Goal: Task Accomplishment & Management: Use online tool/utility

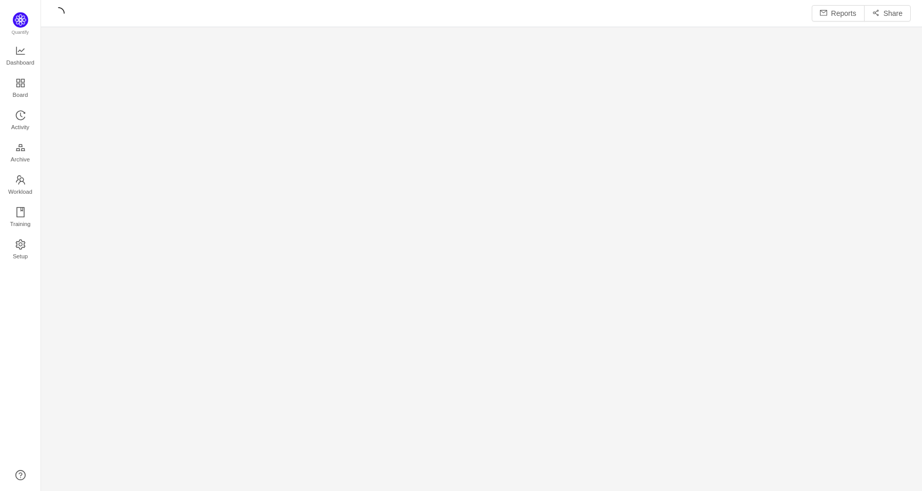
scroll to position [474, 855]
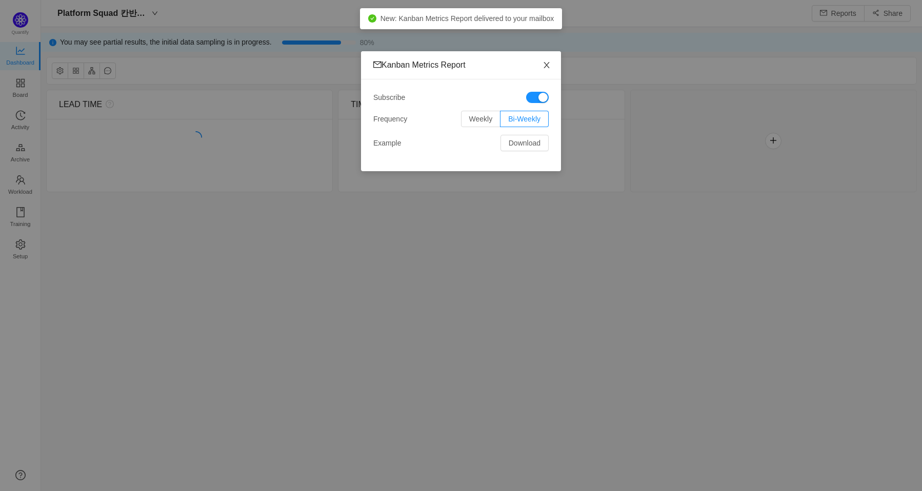
click at [548, 61] on icon "icon: close" at bounding box center [546, 65] width 8 height 8
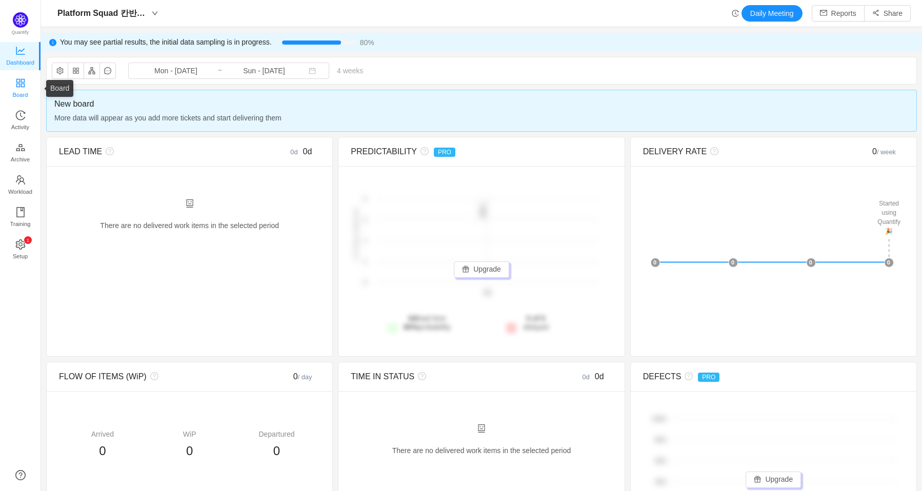
click at [24, 91] on span "Board" at bounding box center [20, 95] width 15 height 21
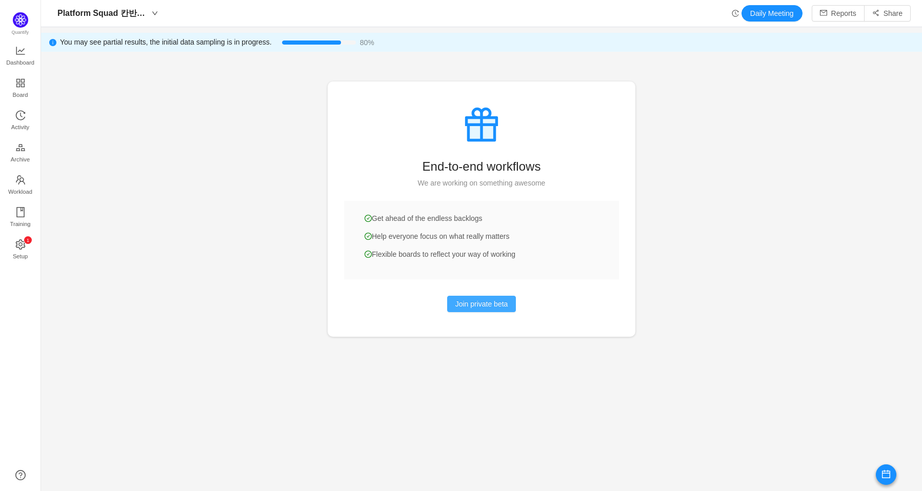
click at [461, 300] on button "Join private beta" at bounding box center [481, 304] width 69 height 16
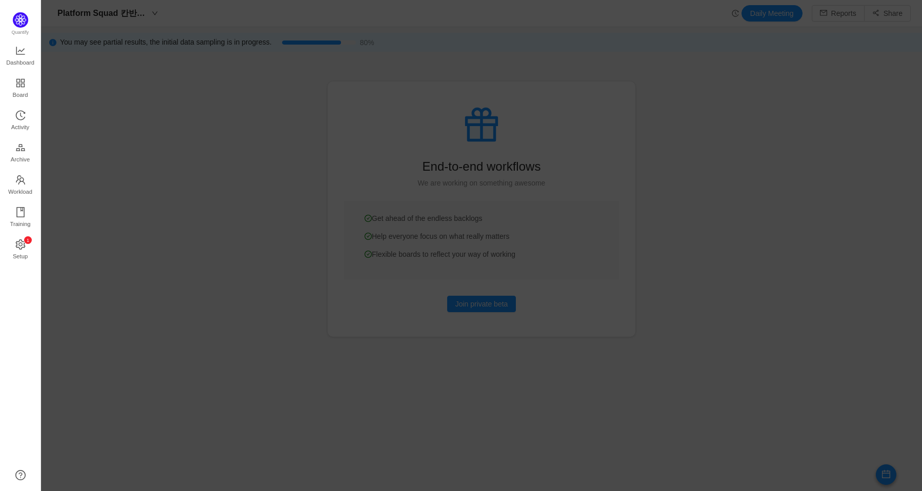
click at [799, 169] on div at bounding box center [481, 245] width 881 height 491
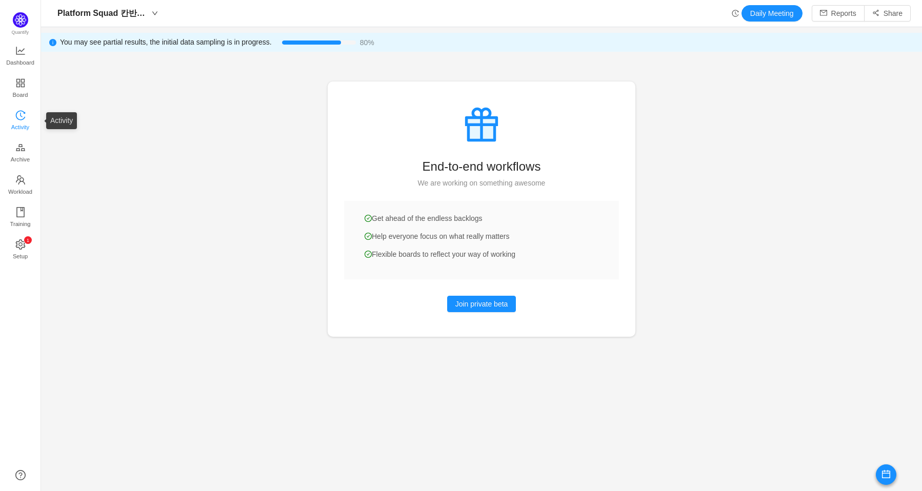
click at [26, 123] on link "Activity" at bounding box center [20, 121] width 10 height 21
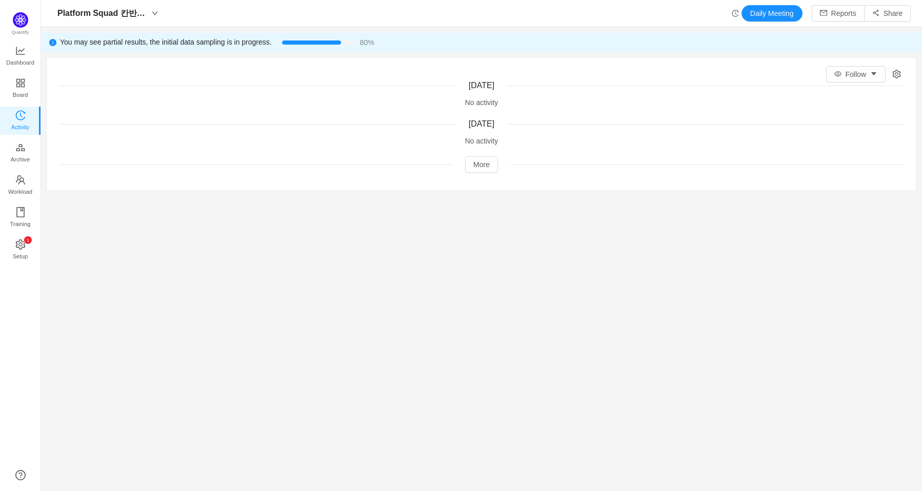
click at [897, 78] on div "Follow Today No activity Yesterday No activity More" at bounding box center [481, 123] width 869 height 133
click at [892, 75] on icon "icon: setting" at bounding box center [896, 74] width 8 height 9
click at [14, 158] on span "Archive" at bounding box center [20, 159] width 19 height 21
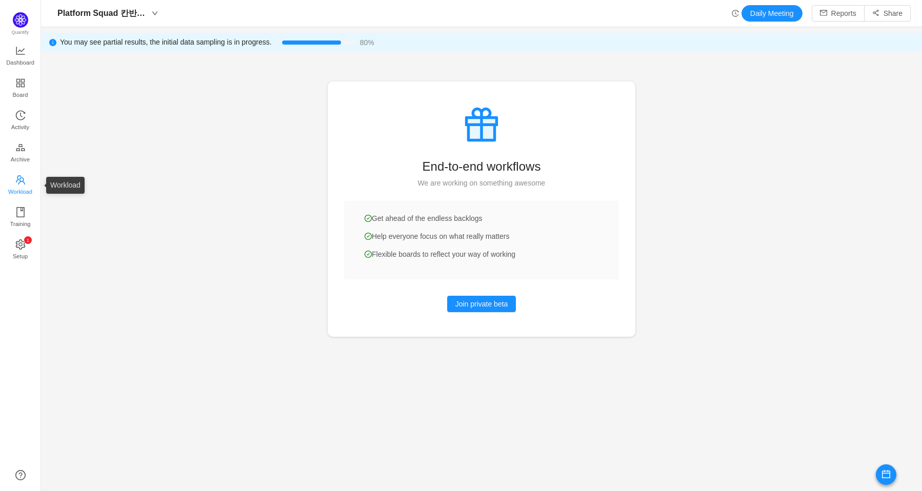
click at [25, 182] on span "Workload" at bounding box center [20, 191] width 24 height 21
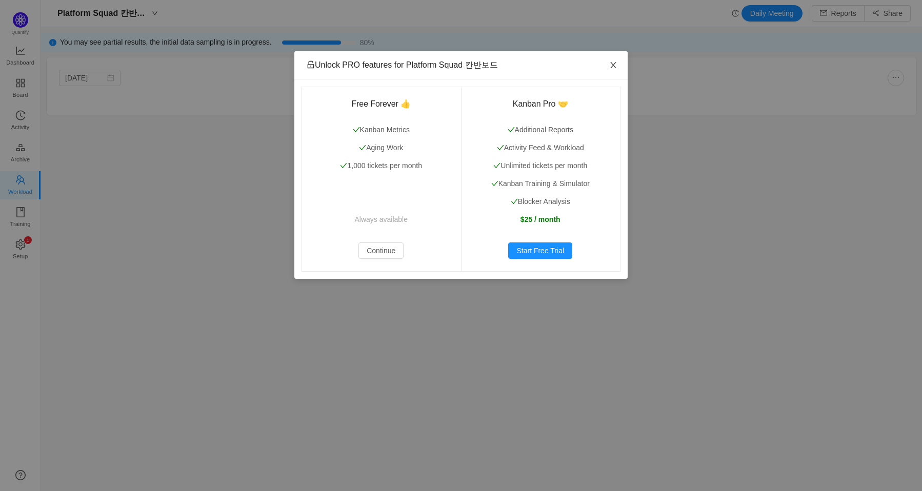
click at [611, 61] on icon "icon: close" at bounding box center [613, 65] width 8 height 8
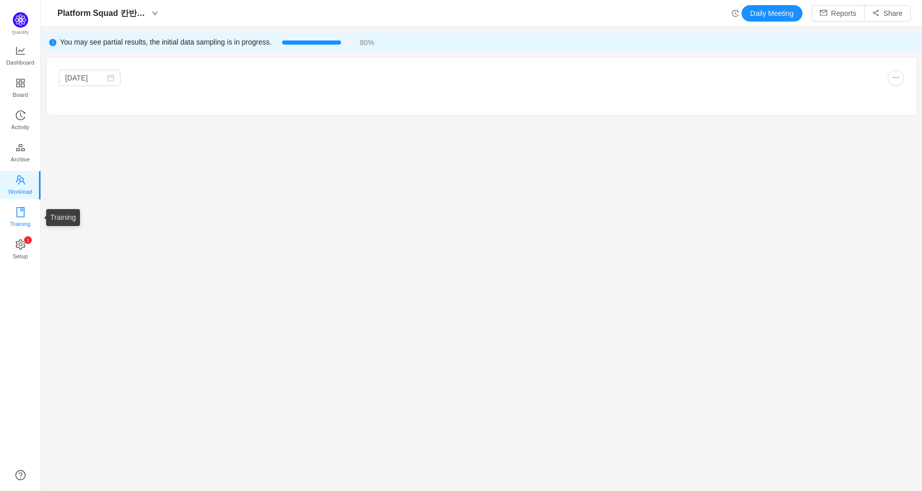
click at [26, 213] on link "Training" at bounding box center [20, 218] width 10 height 21
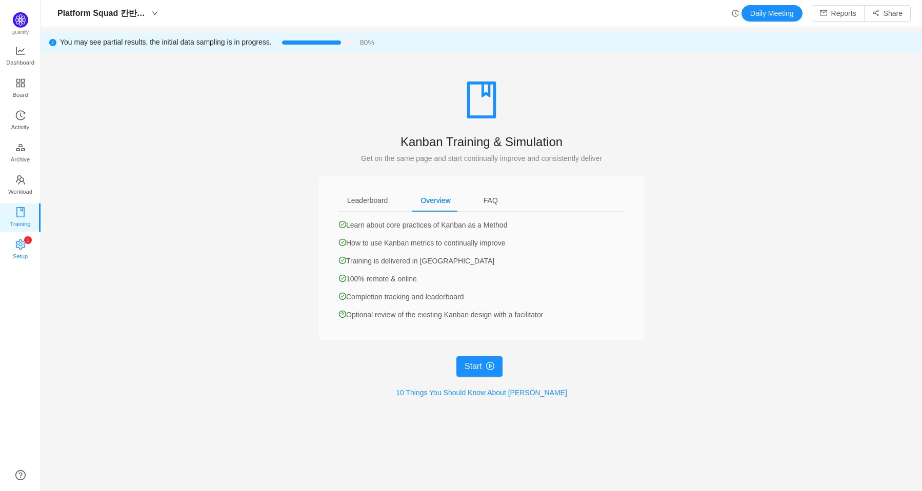
click at [15, 251] on link "0 1 2 3 4 5 6 7 8 9 0 1 2 3 4 5 6 7 8 9 0 1 2 3 4 5 6 7 8 9 Setup" at bounding box center [20, 250] width 10 height 21
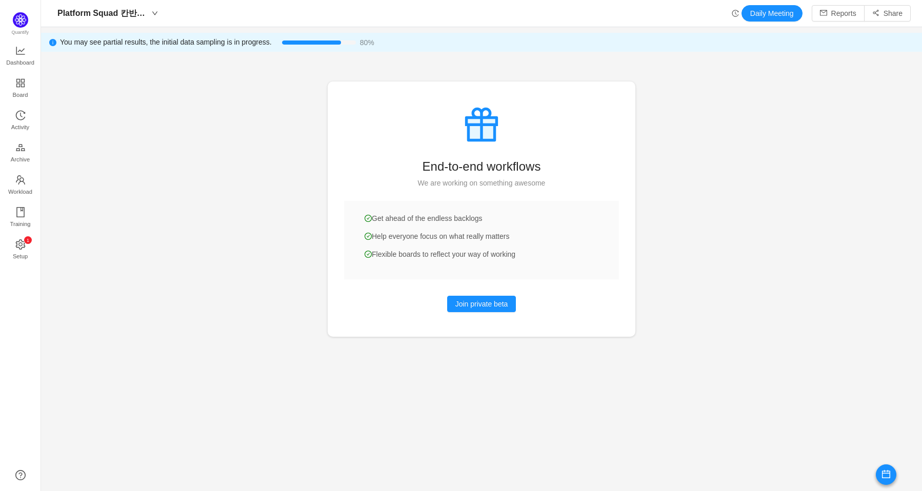
drag, startPoint x: 524, startPoint y: 253, endPoint x: 377, endPoint y: 211, distance: 153.1
click at [377, 211] on div at bounding box center [481, 245] width 881 height 491
drag, startPoint x: 365, startPoint y: 218, endPoint x: 514, endPoint y: 260, distance: 154.8
click at [514, 260] on div at bounding box center [481, 245] width 881 height 491
drag, startPoint x: 513, startPoint y: 259, endPoint x: 249, endPoint y: 169, distance: 279.0
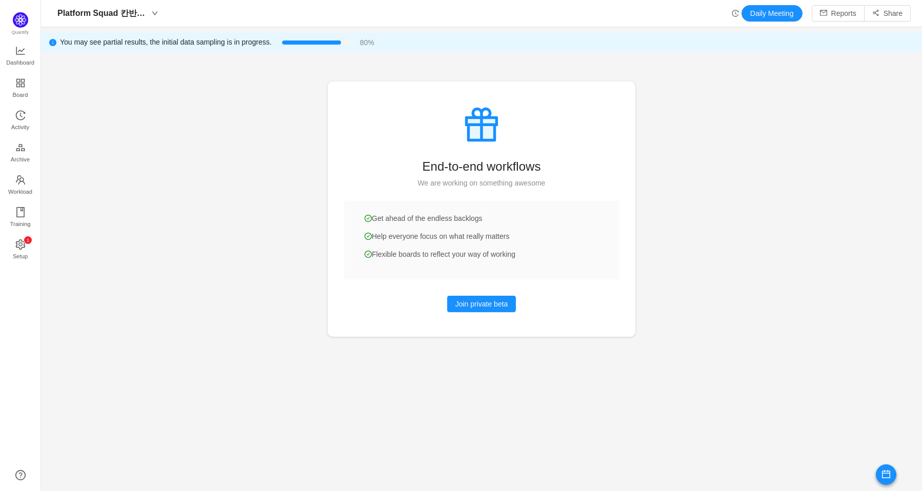
click at [290, 181] on div at bounding box center [481, 245] width 881 height 491
click at [29, 55] on span "Dashboard" at bounding box center [20, 62] width 28 height 21
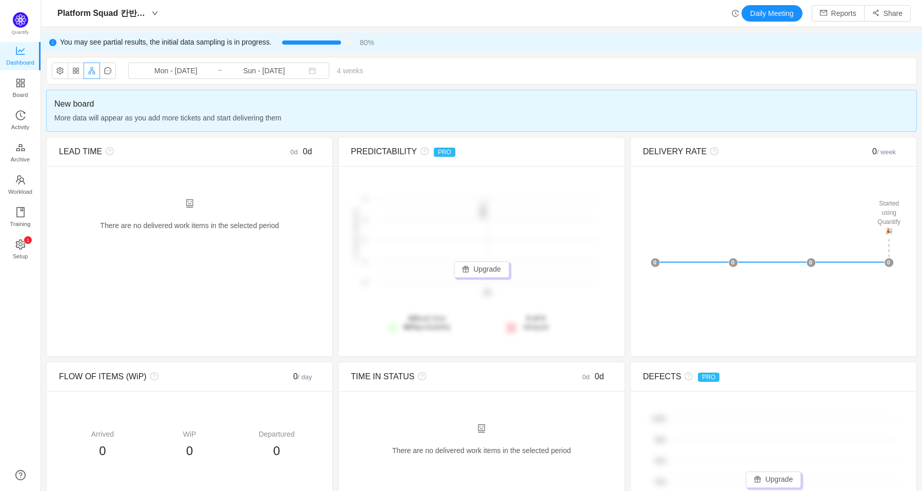
click at [90, 69] on button "button" at bounding box center [92, 71] width 16 height 16
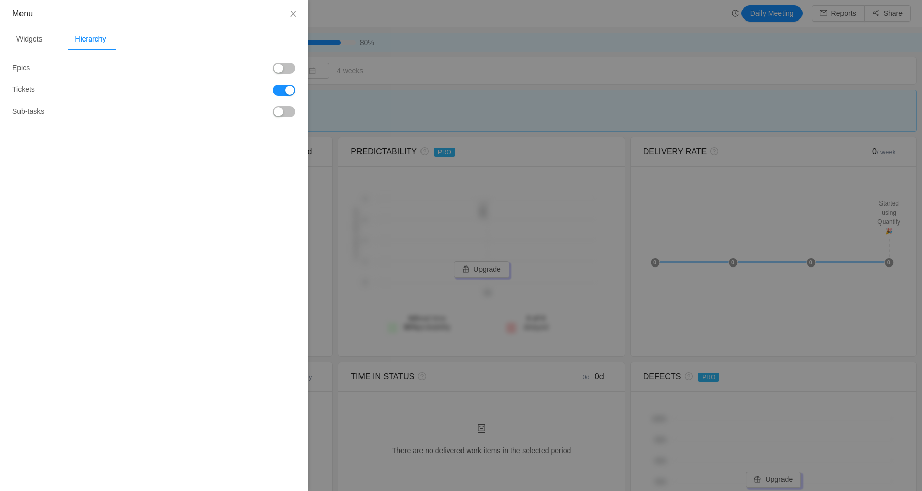
click at [278, 69] on button "button" at bounding box center [284, 68] width 23 height 11
click at [279, 114] on button "button" at bounding box center [284, 111] width 23 height 11
click at [509, 52] on div at bounding box center [461, 245] width 922 height 491
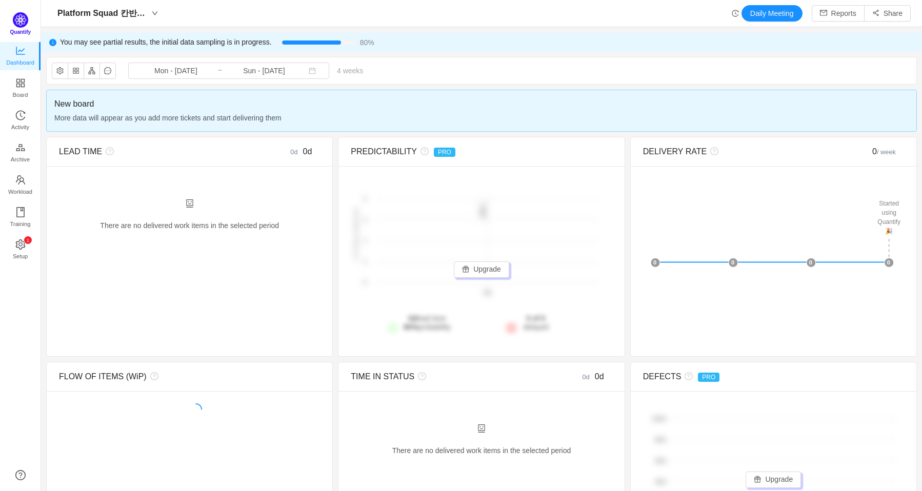
click at [17, 24] on img at bounding box center [20, 19] width 15 height 15
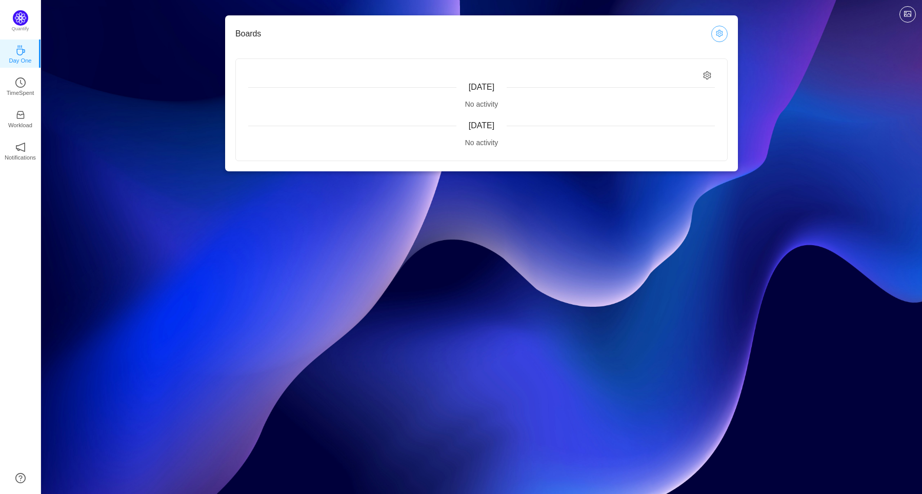
click at [720, 36] on button "button" at bounding box center [719, 34] width 16 height 16
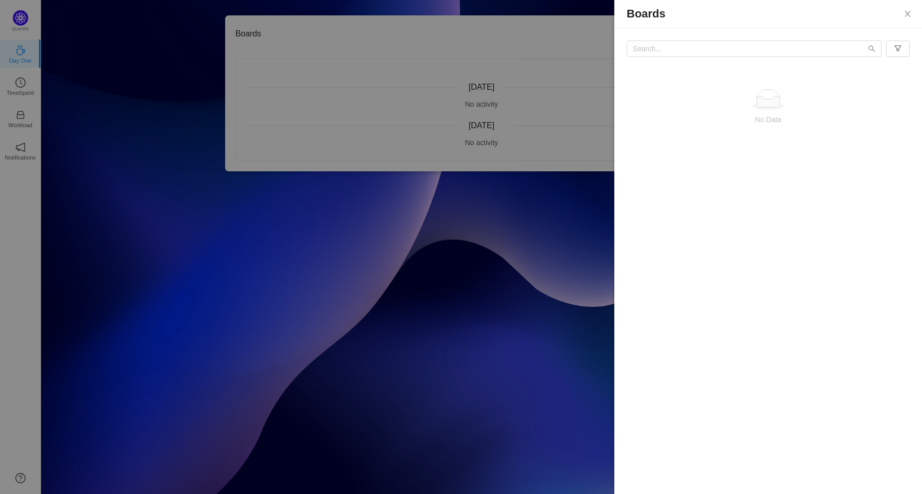
click at [537, 48] on div at bounding box center [461, 247] width 922 height 494
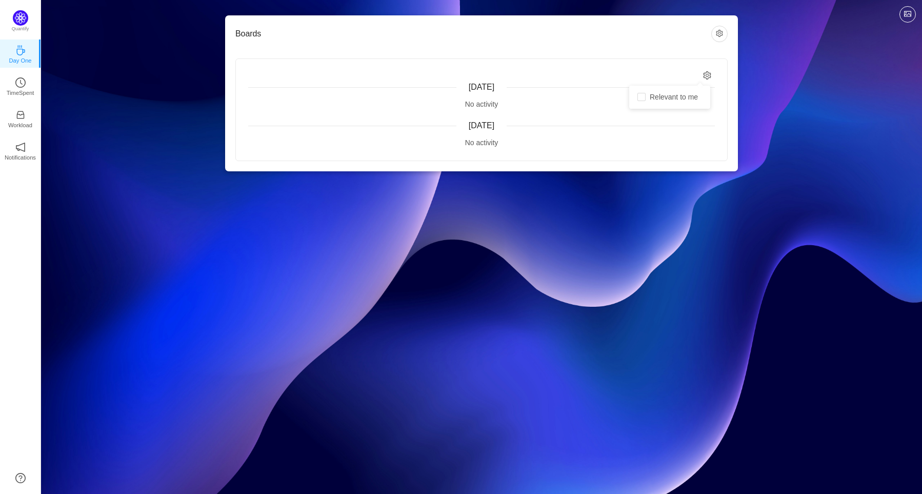
click at [703, 74] on icon "icon: setting" at bounding box center [707, 75] width 9 height 9
click at [24, 94] on p "TimeSpent" at bounding box center [21, 92] width 28 height 9
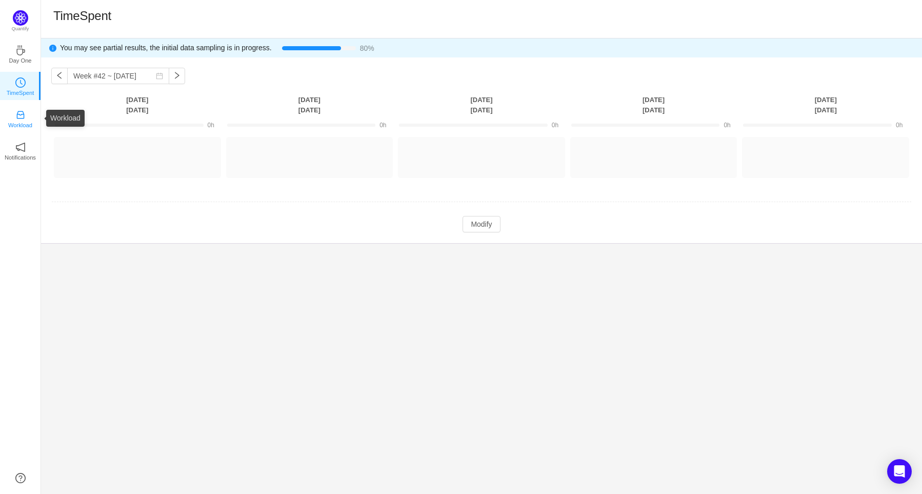
click at [26, 117] on link "Workload" at bounding box center [20, 118] width 10 height 10
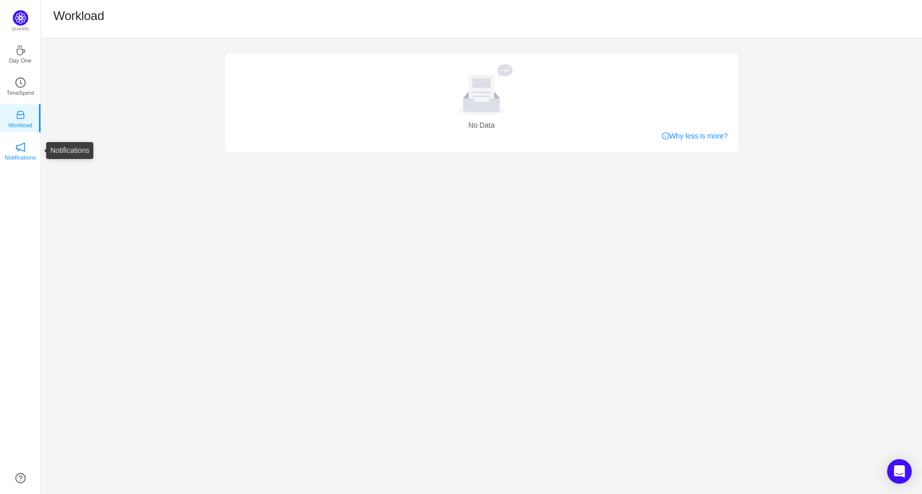
click at [35, 159] on p "Notifications" at bounding box center [20, 157] width 31 height 9
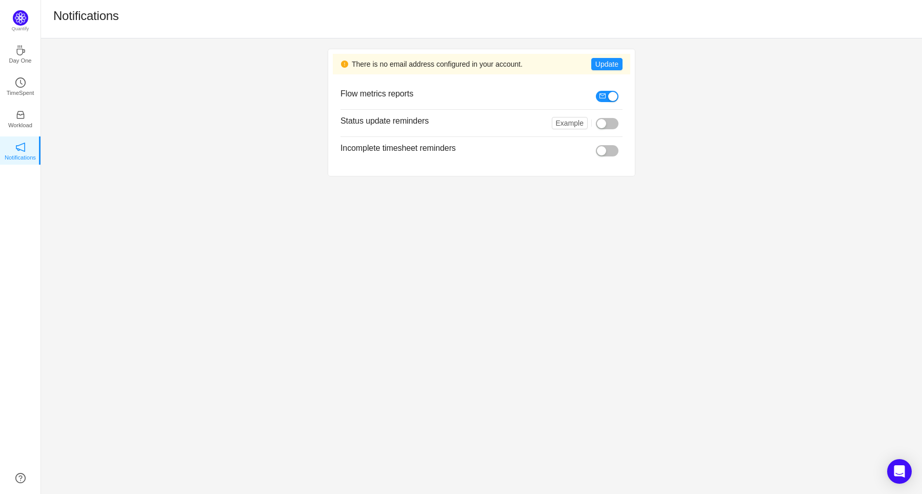
click at [45, 23] on div "Notifications" at bounding box center [481, 19] width 881 height 38
click at [24, 28] on p "Quantify" at bounding box center [20, 29] width 25 height 9
click at [26, 21] on img at bounding box center [20, 17] width 15 height 15
click at [25, 64] on p "Day One" at bounding box center [20, 60] width 23 height 9
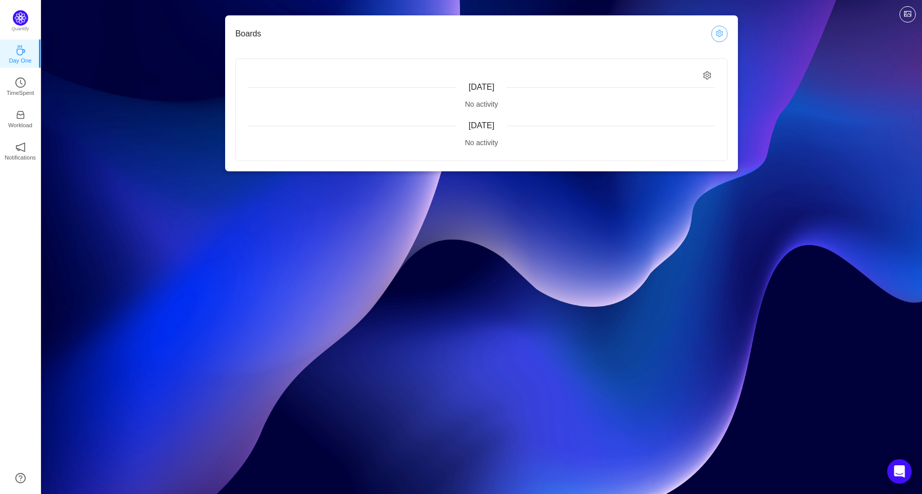
click at [718, 36] on button "button" at bounding box center [719, 34] width 16 height 16
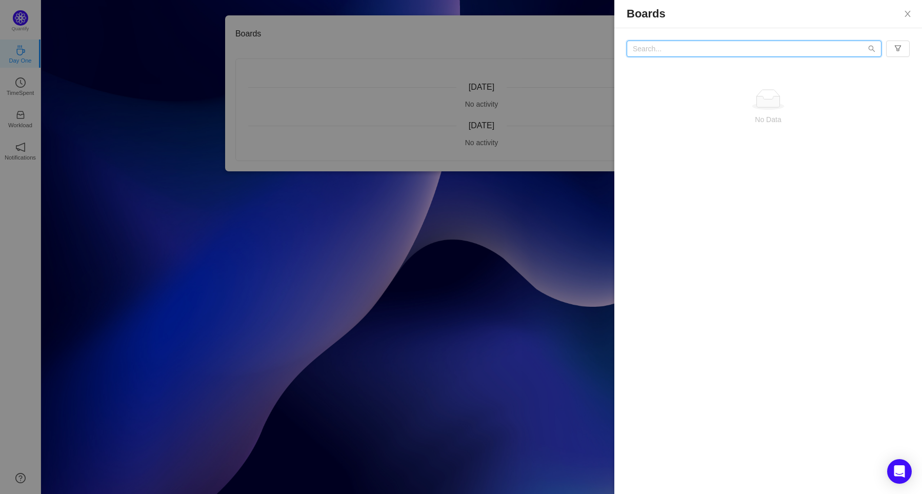
click at [718, 51] on input "text" at bounding box center [753, 48] width 255 height 16
type input "F"
type input "ㅈ"
type input "ㅔ[ㅈㅈㅇㅈㅇㅈㅇㅈㅇㅈㅇㅈ"
click at [485, 244] on div at bounding box center [461, 247] width 922 height 494
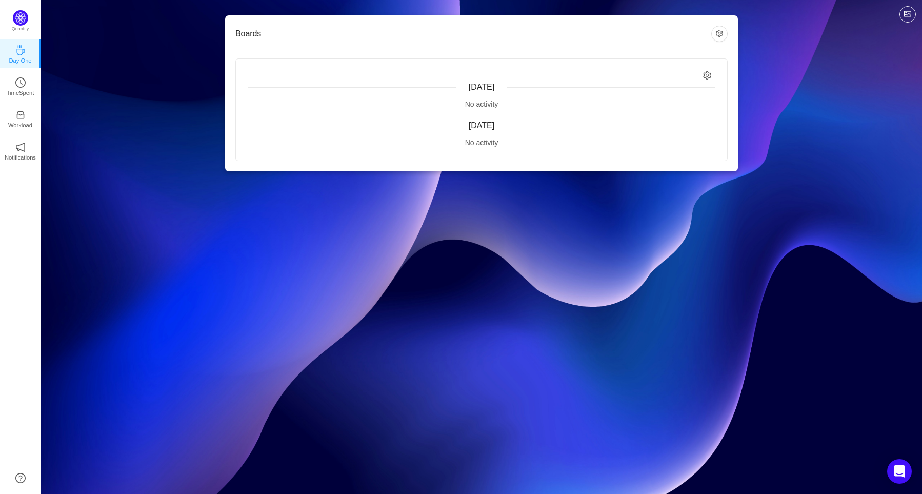
click at [512, 231] on div "Boards Today No activity Yesterday No activity Quantify Day One TimeSpent Workl…" at bounding box center [481, 247] width 881 height 494
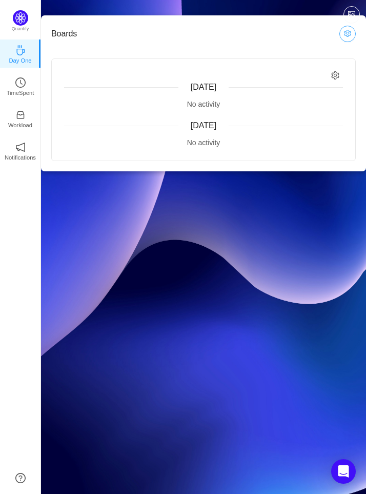
click at [355, 30] on button "button" at bounding box center [347, 34] width 16 height 16
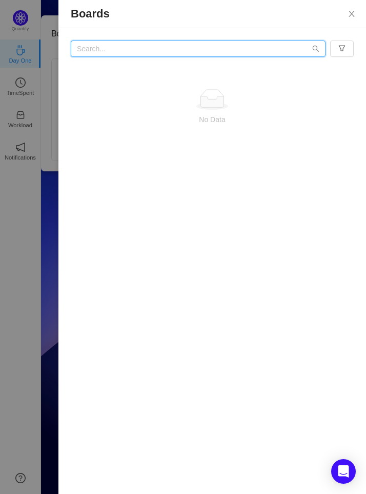
click at [287, 49] on input "text" at bounding box center [198, 48] width 255 height 16
click at [315, 49] on icon "icon: search" at bounding box center [315, 48] width 7 height 7
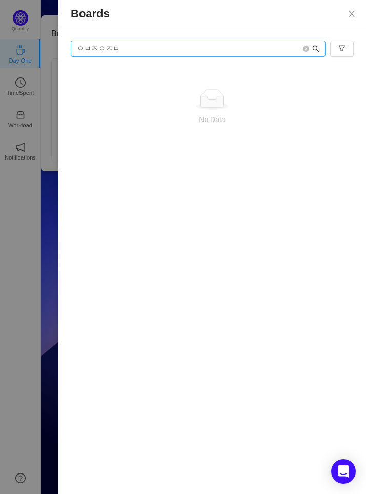
click at [315, 49] on icon "icon: search" at bounding box center [315, 48] width 7 height 7
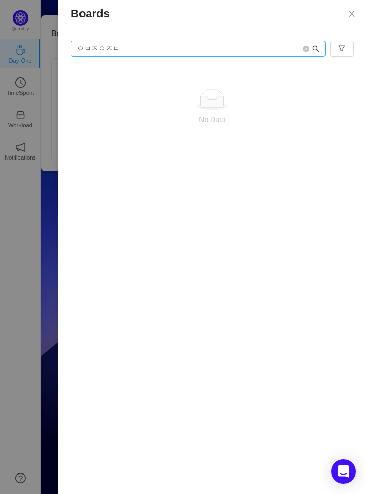
click at [315, 49] on icon "icon: search" at bounding box center [315, 48] width 7 height 7
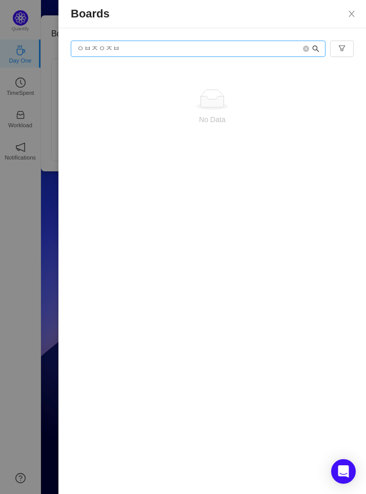
click at [315, 49] on icon "icon: search" at bounding box center [315, 48] width 7 height 7
click at [280, 48] on input "ㅇㅂㅈㅇㅈㅂ" at bounding box center [198, 48] width 255 height 16
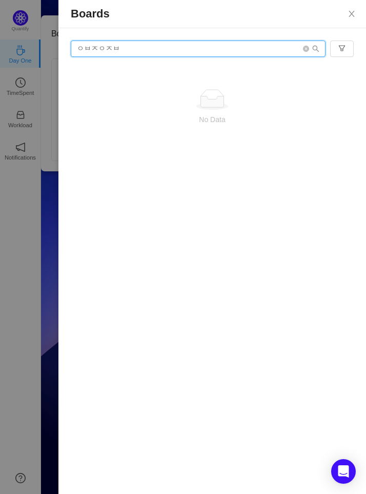
type input "ㅇ"
type input "체결"
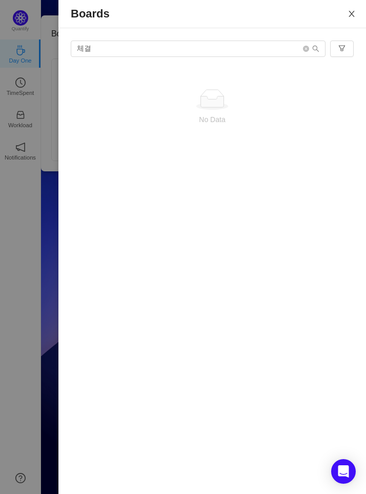
click at [343, 9] on button "Close" at bounding box center [351, 14] width 29 height 29
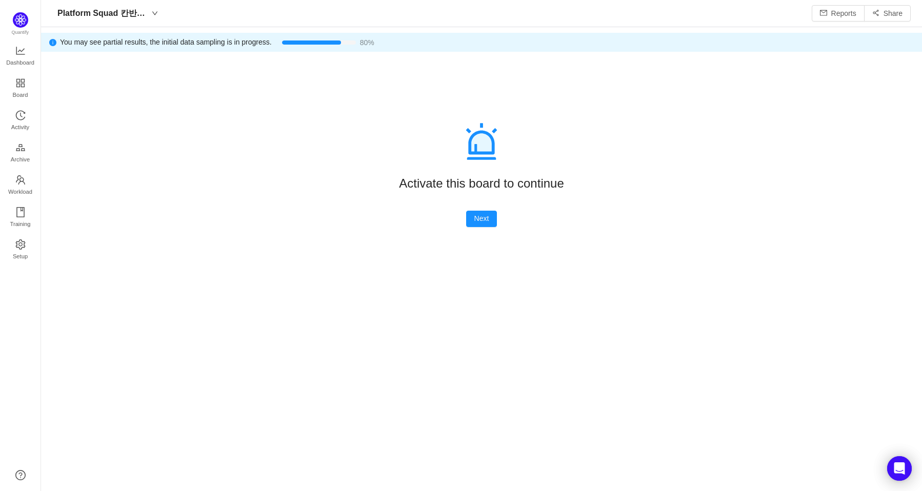
scroll to position [474, 855]
click at [482, 219] on button "Next" at bounding box center [481, 219] width 31 height 16
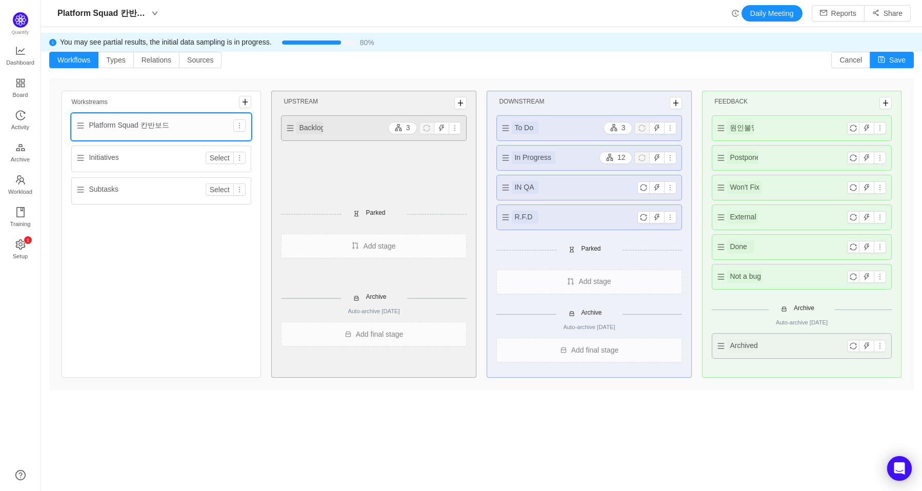
click at [407, 57] on div "Workflows Types Relations Sources Cancel Save" at bounding box center [481, 60] width 864 height 16
click at [13, 89] on span "Board" at bounding box center [20, 95] width 15 height 21
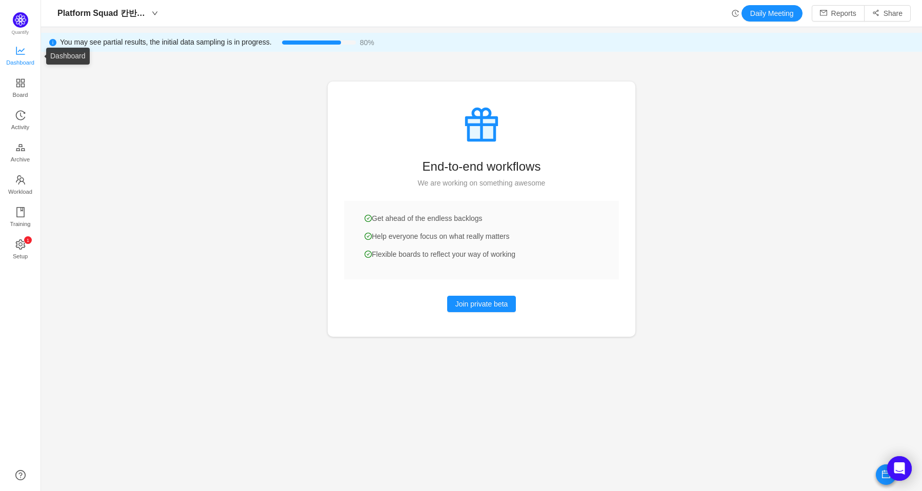
click at [17, 46] on link "Dashboard" at bounding box center [20, 56] width 10 height 21
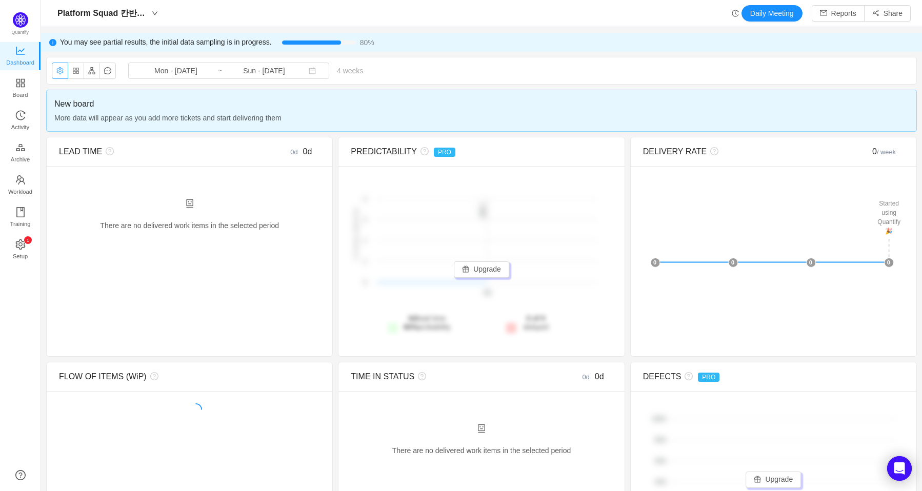
click at [59, 75] on button "button" at bounding box center [60, 71] width 16 height 16
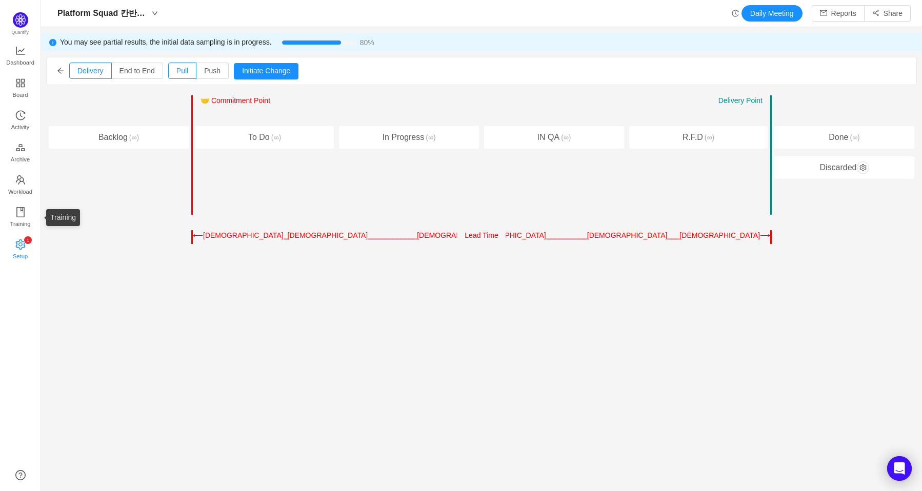
click at [17, 246] on span "Setup" at bounding box center [20, 256] width 15 height 21
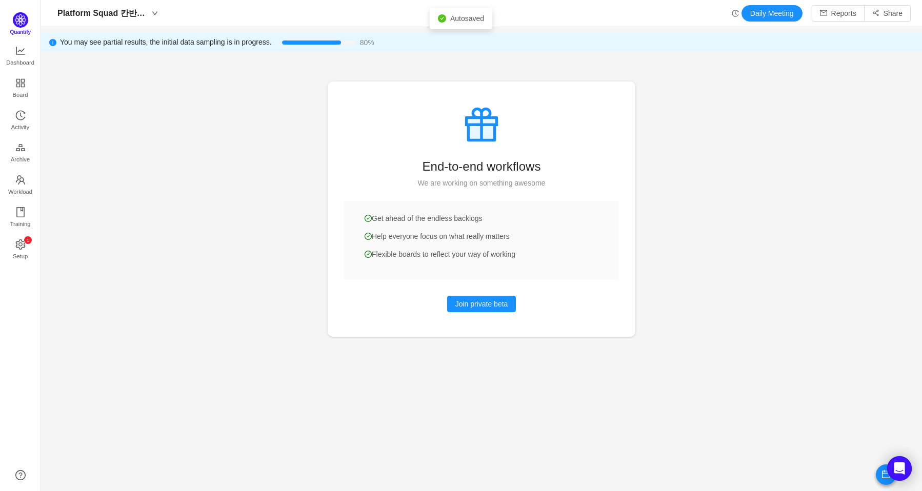
click at [17, 27] on span "Quantify" at bounding box center [22, 23] width 18 height 23
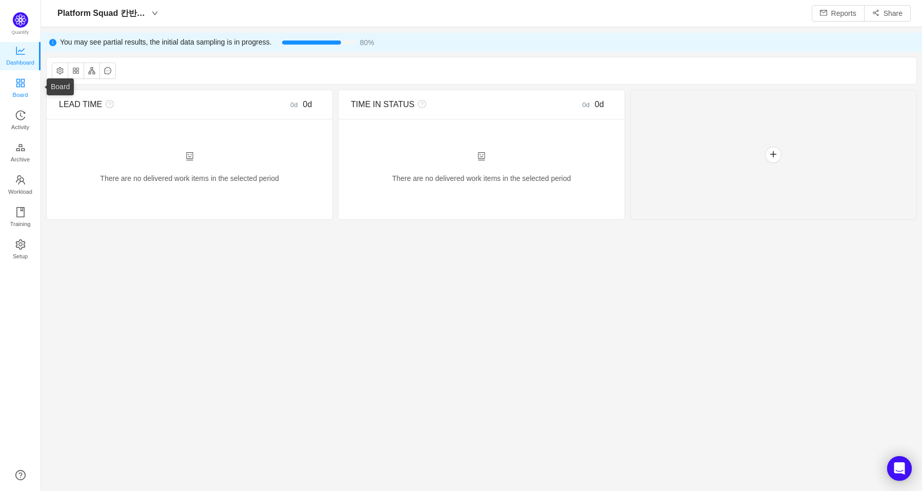
click at [22, 90] on span "Board" at bounding box center [20, 95] width 15 height 21
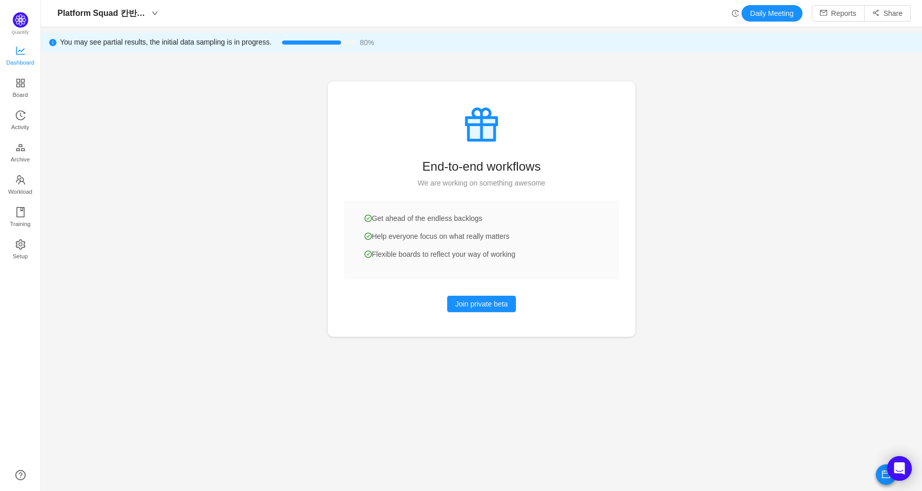
click at [27, 56] on span "Dashboard" at bounding box center [20, 62] width 28 height 21
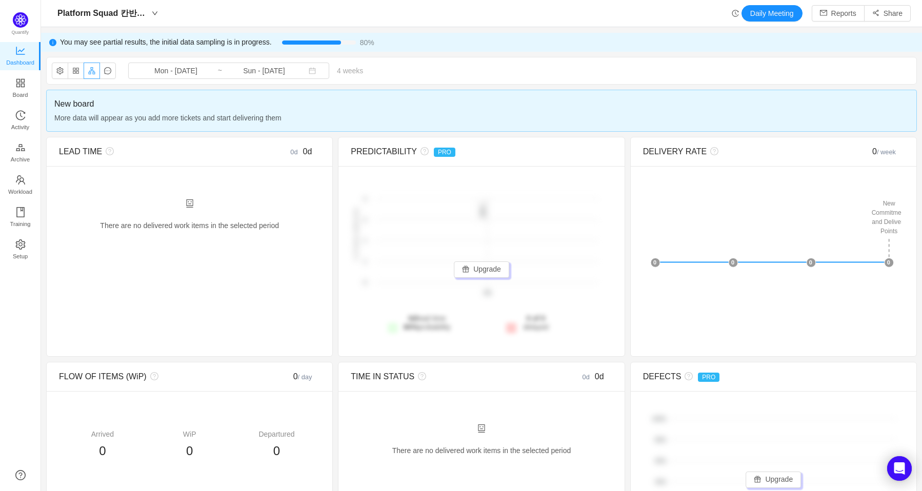
click at [93, 74] on button "button" at bounding box center [92, 71] width 16 height 16
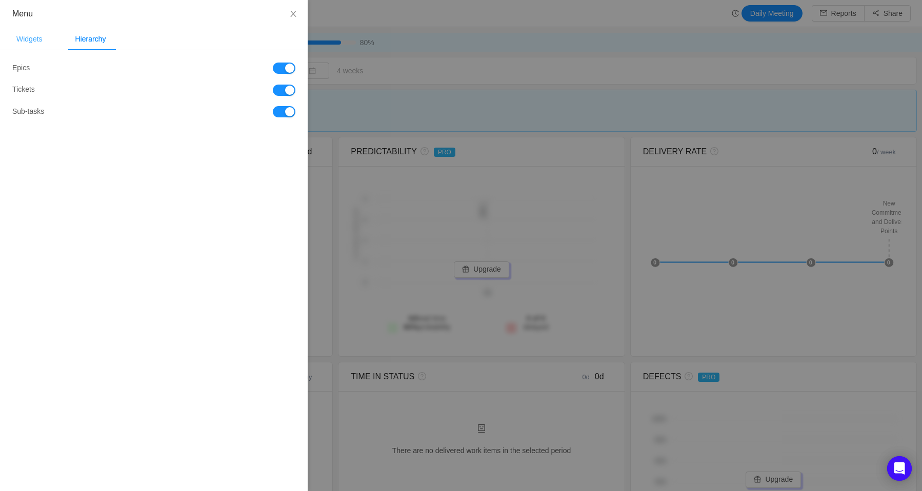
click at [37, 35] on div "Widgets" at bounding box center [29, 39] width 43 height 23
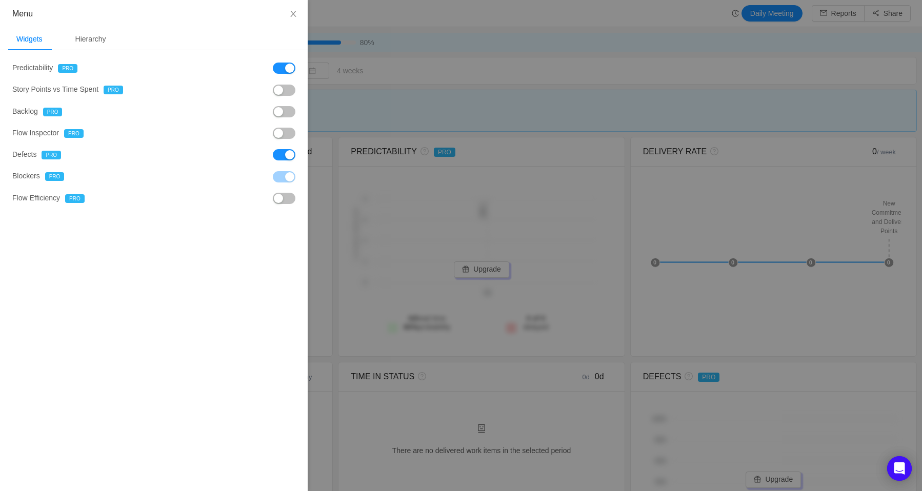
click at [286, 116] on button "button" at bounding box center [284, 111] width 23 height 11
click at [286, 134] on button "button" at bounding box center [284, 133] width 23 height 11
click at [286, 201] on button "button" at bounding box center [284, 198] width 23 height 11
click at [289, 158] on button "button" at bounding box center [284, 154] width 23 height 11
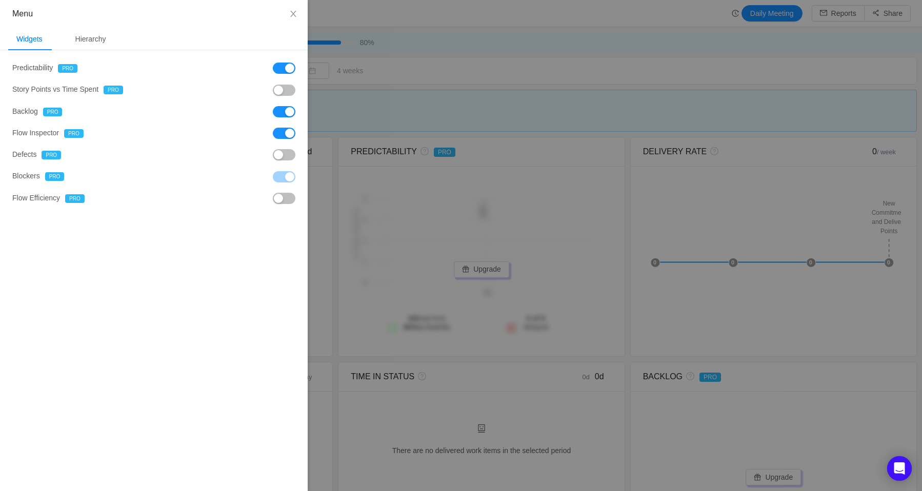
click at [286, 131] on button "button" at bounding box center [284, 133] width 23 height 11
click at [285, 111] on button "button" at bounding box center [284, 111] width 23 height 11
click at [287, 69] on button "button" at bounding box center [284, 68] width 23 height 11
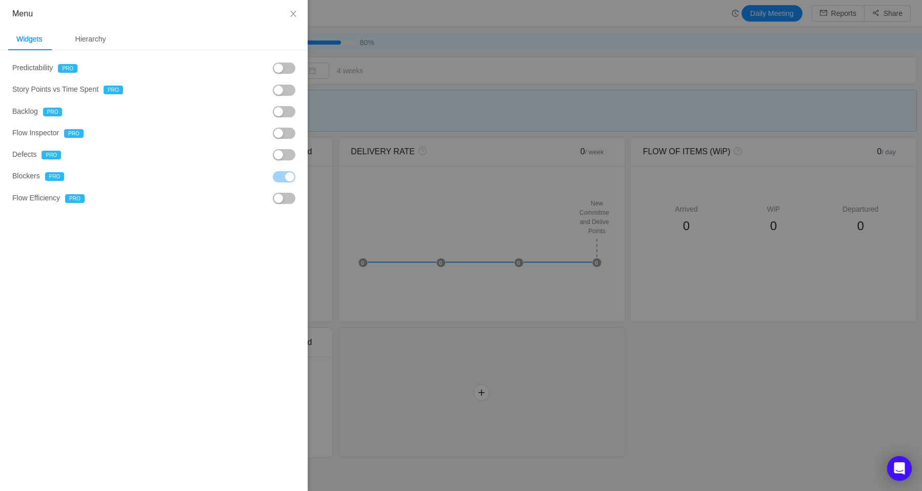
click at [468, 71] on div at bounding box center [461, 245] width 922 height 491
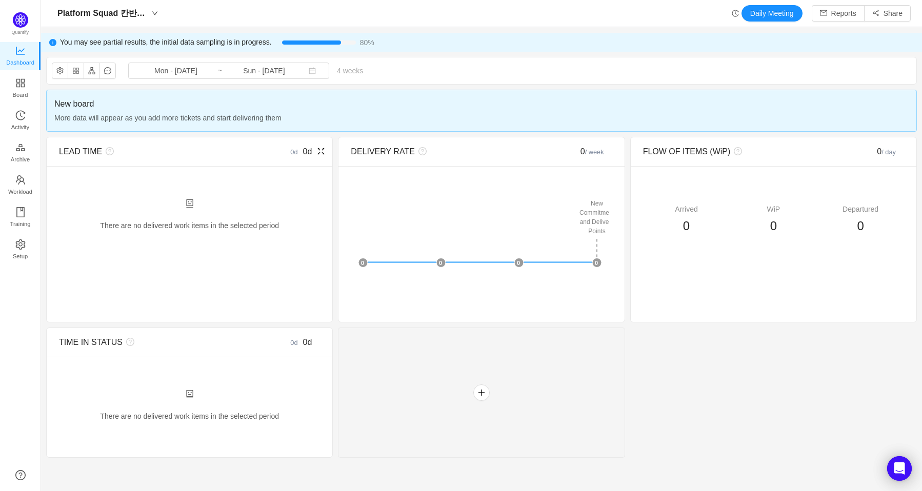
click at [322, 150] on icon "icon: fullscreen" at bounding box center [321, 151] width 8 height 8
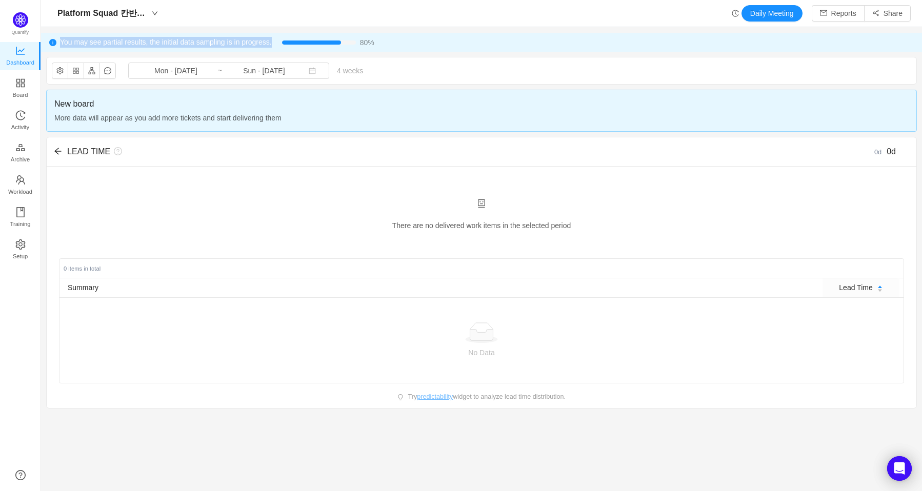
drag, startPoint x: 272, startPoint y: 43, endPoint x: 57, endPoint y: 38, distance: 214.8
click at [57, 38] on div "You may see partial results, the initial data sampling is in progress. 80%" at bounding box center [481, 42] width 881 height 19
copy span "You may see partial results, the initial data sampling is in progress."
click at [583, 49] on div "You may see partial results, the initial data sampling is in progress. 80%" at bounding box center [481, 42] width 881 height 19
click at [25, 185] on span "Workload" at bounding box center [20, 191] width 24 height 21
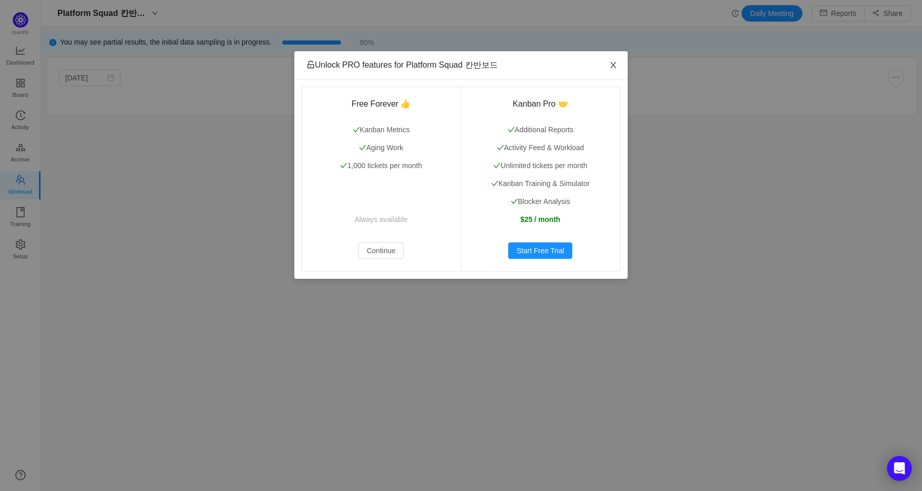
click at [609, 64] on icon "icon: close" at bounding box center [613, 65] width 8 height 8
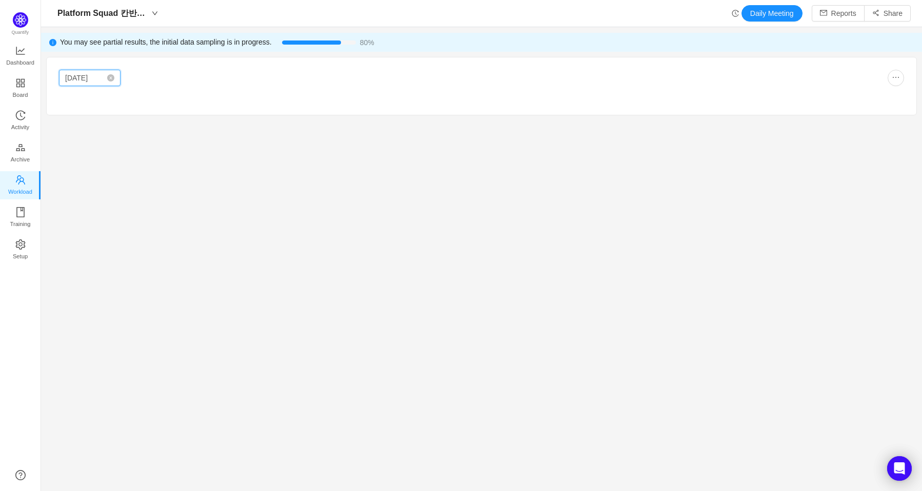
click at [86, 75] on input "Sep 2025" at bounding box center [90, 78] width 62 height 16
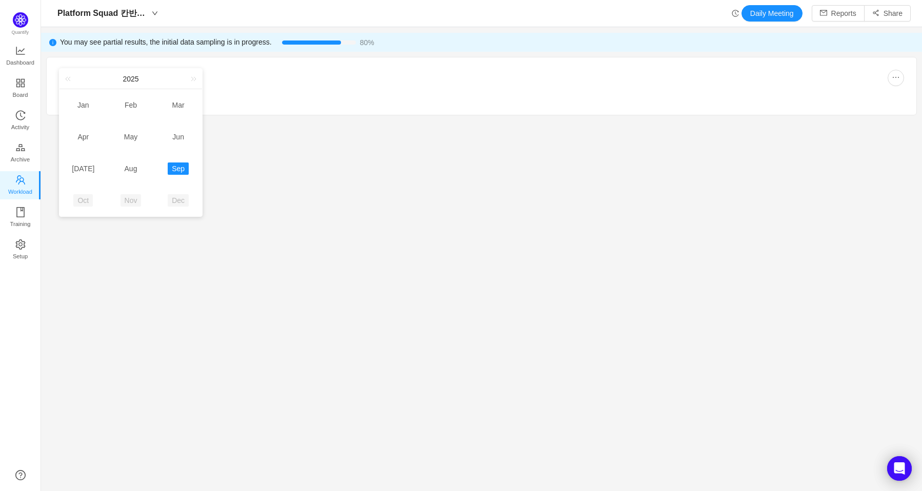
click at [137, 151] on td "May" at bounding box center [131, 137] width 48 height 32
type input "May 2025"
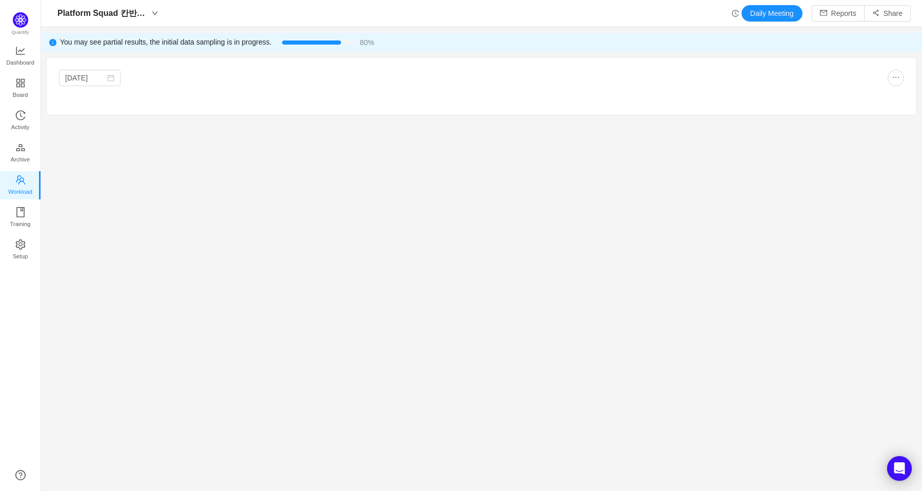
click at [134, 164] on section "May 2025" at bounding box center [481, 260] width 881 height 417
click at [262, 158] on section "May 2025" at bounding box center [481, 260] width 881 height 417
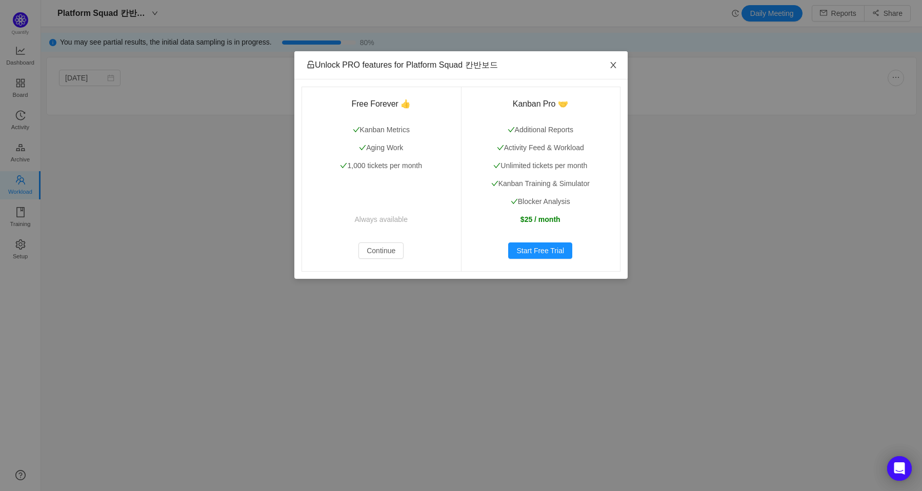
click at [612, 66] on icon "icon: close" at bounding box center [613, 65] width 8 height 8
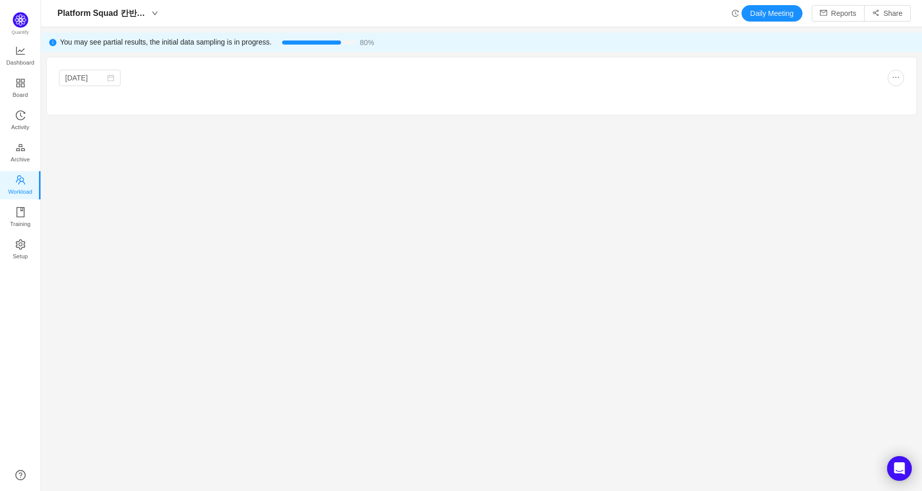
click at [250, 40] on span "You may see partial results, the initial data sampling is in progress." at bounding box center [171, 42] width 222 height 11
click at [29, 18] on span "Quantify" at bounding box center [22, 23] width 18 height 23
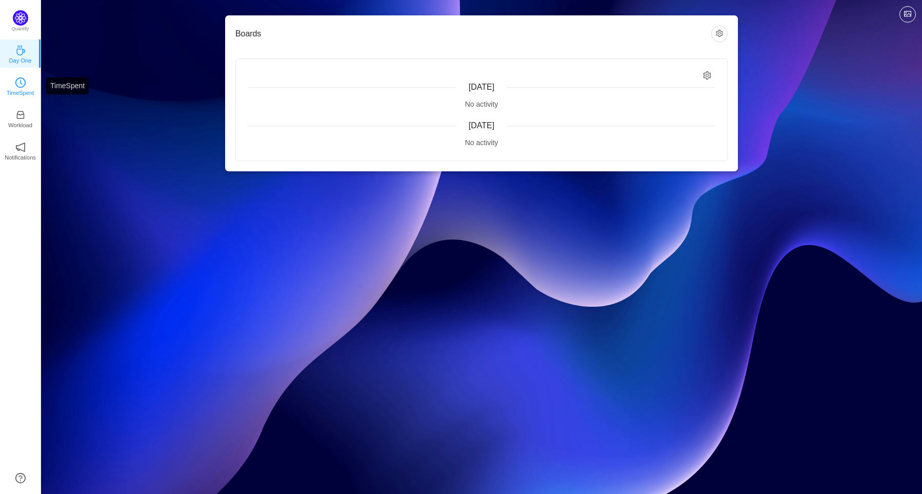
click at [17, 82] on icon "icon: clock-circle" at bounding box center [20, 82] width 10 height 10
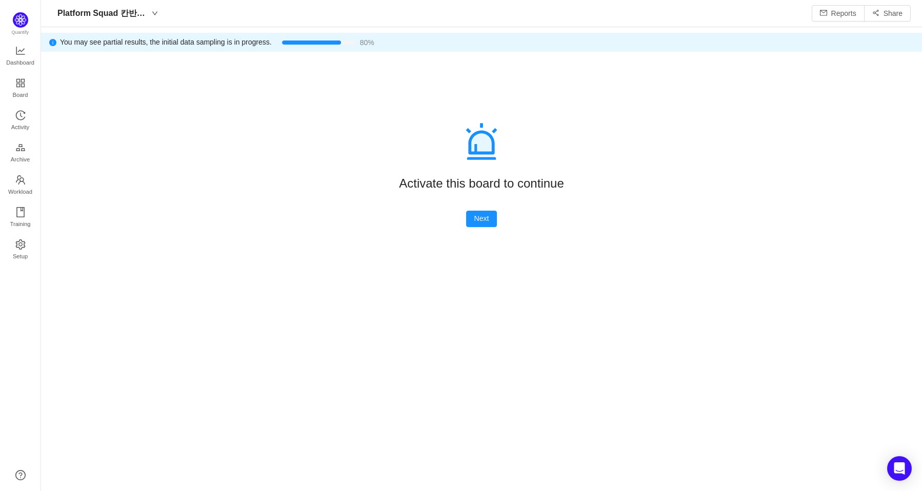
scroll to position [474, 855]
click at [493, 220] on div "Next" at bounding box center [481, 219] width 848 height 16
click at [492, 220] on button "Next" at bounding box center [481, 219] width 31 height 16
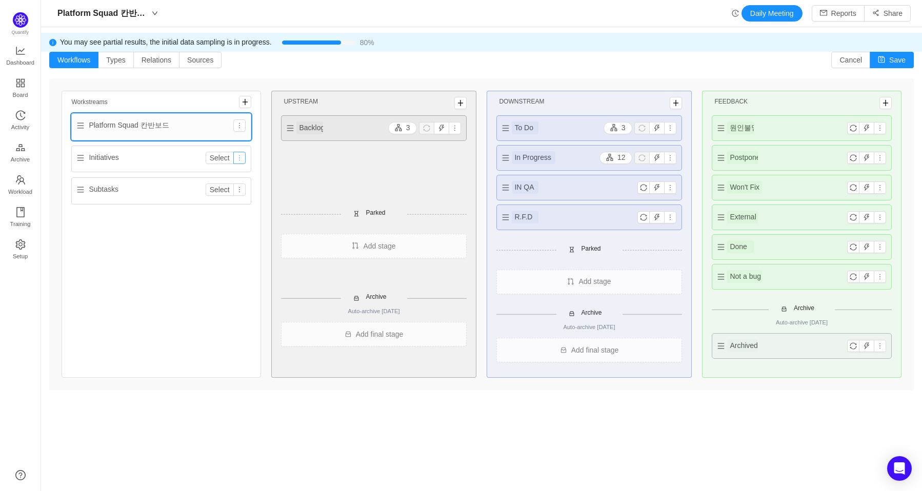
click at [236, 158] on button "button" at bounding box center [239, 158] width 12 height 12
click at [222, 160] on button "Select" at bounding box center [220, 158] width 28 height 12
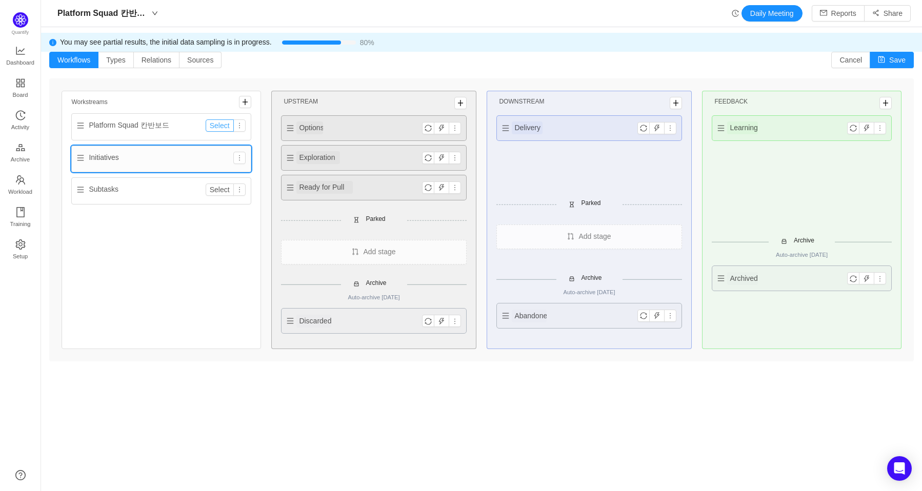
click at [212, 124] on button "Select" at bounding box center [220, 125] width 28 height 12
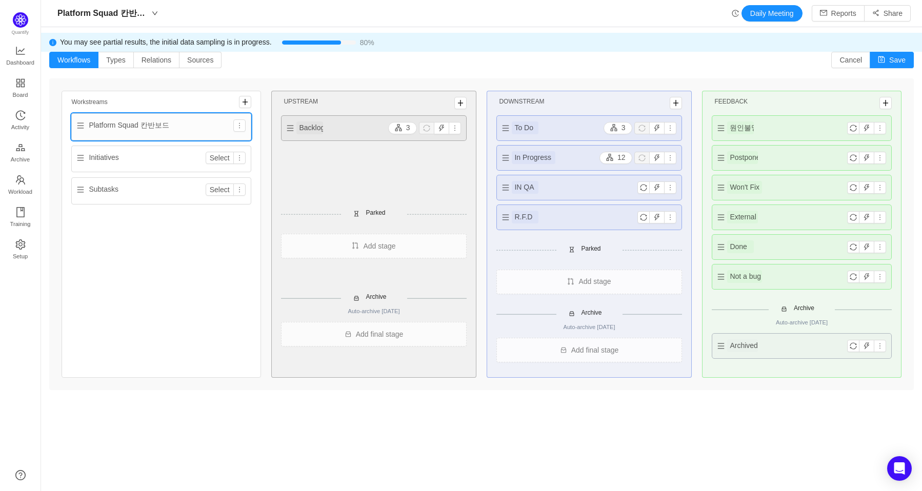
click at [460, 43] on div "You may see partial results, the initial data sampling is in progress. 80%" at bounding box center [487, 42] width 854 height 11
click at [885, 65] on button "Save" at bounding box center [891, 60] width 44 height 16
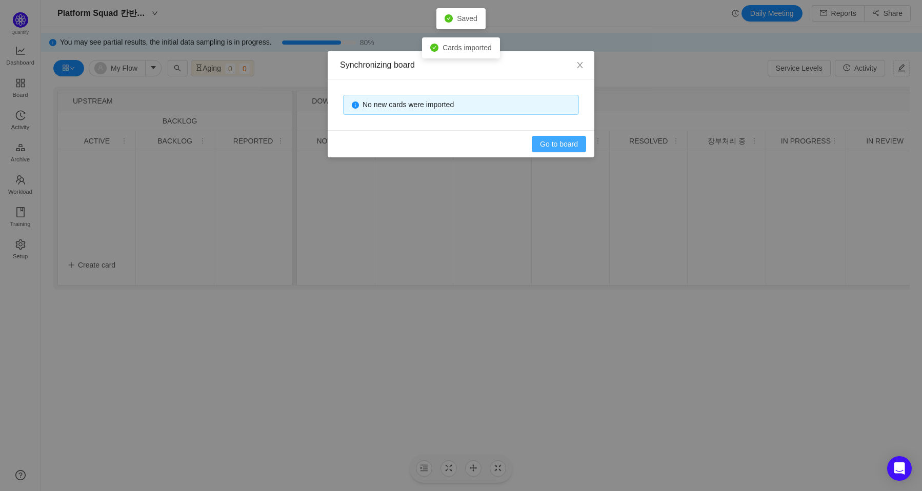
click at [578, 141] on button "Go to board" at bounding box center [559, 144] width 54 height 16
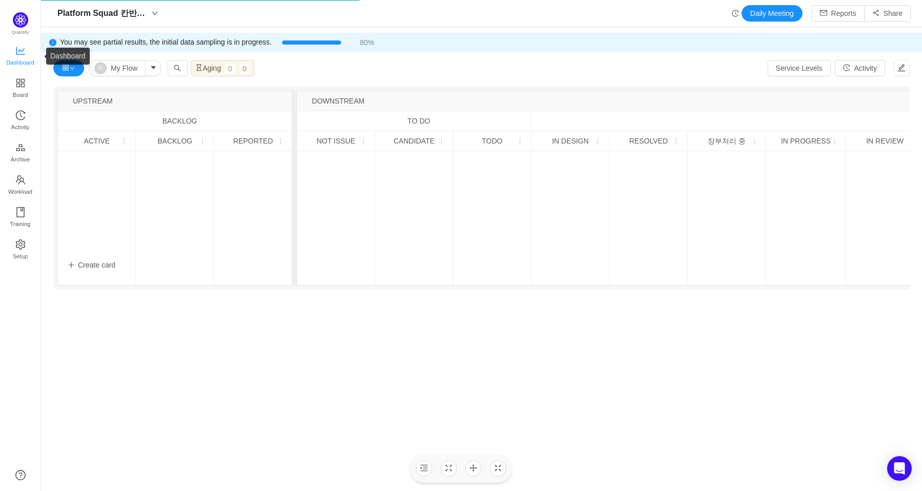
click at [26, 50] on link "Dashboard" at bounding box center [20, 56] width 10 height 21
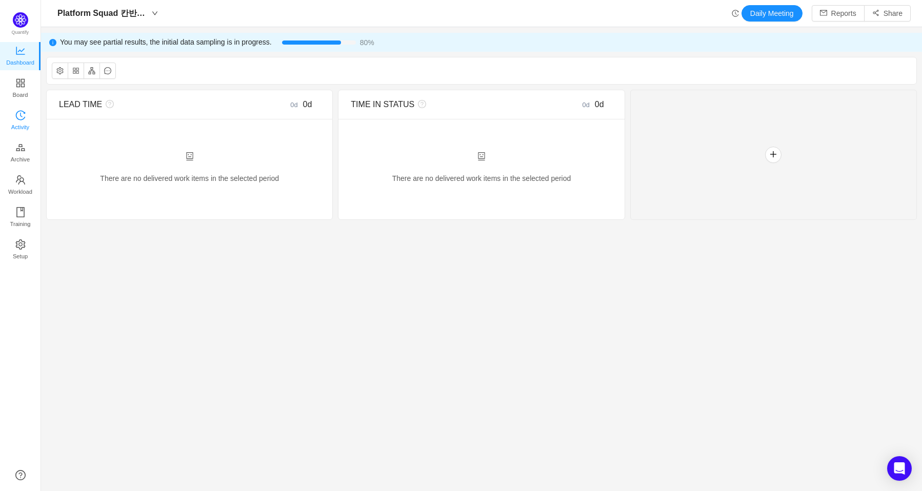
click at [23, 115] on icon "icon: history" at bounding box center [20, 115] width 10 height 10
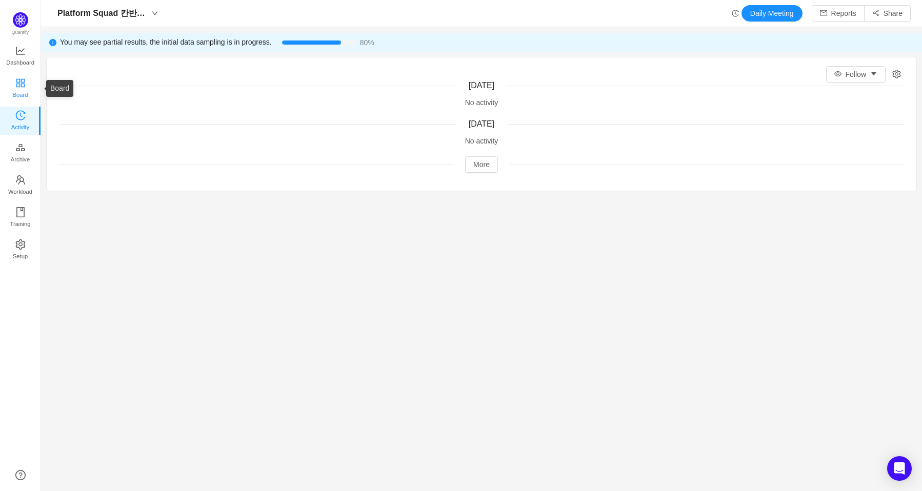
click at [26, 85] on span "Board" at bounding box center [20, 95] width 15 height 21
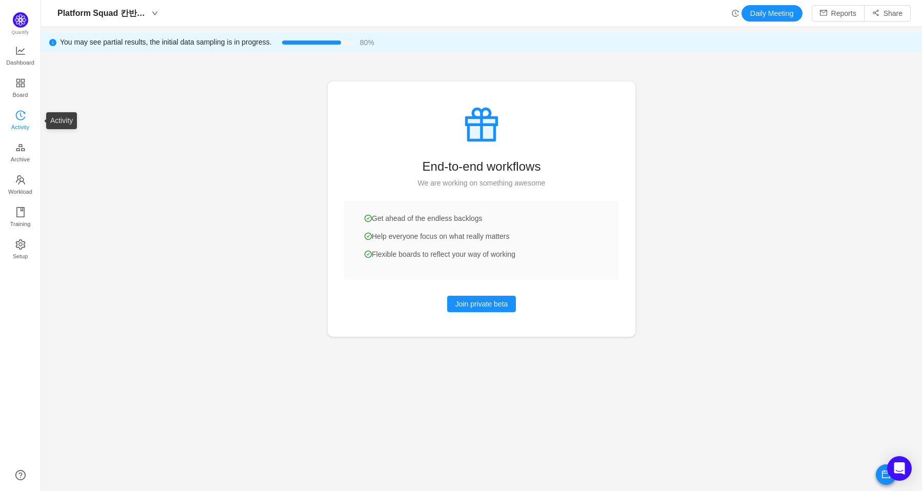
click at [26, 130] on link "Activity" at bounding box center [20, 121] width 10 height 21
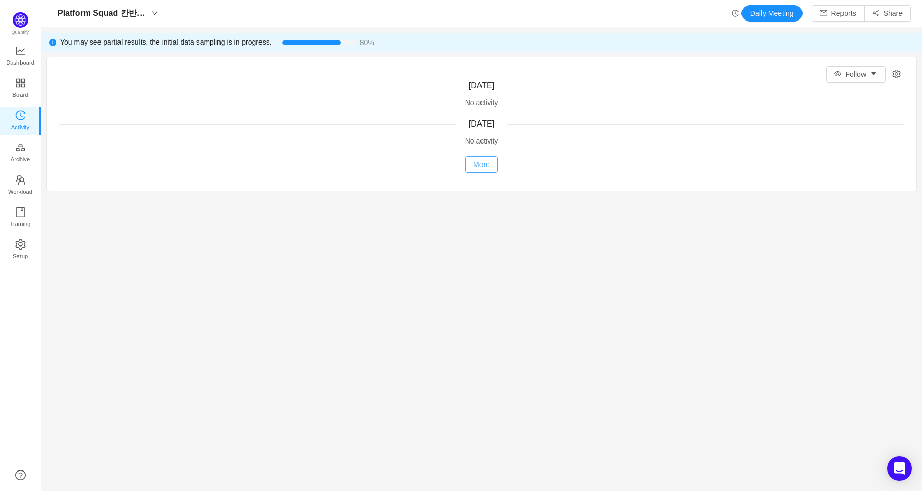
click at [488, 170] on button "More" at bounding box center [481, 164] width 33 height 16
click at [843, 69] on button "Follow" at bounding box center [855, 74] width 59 height 16
click at [699, 234] on section "Follow Today No activity Yesterday No activity More" at bounding box center [481, 260] width 881 height 417
click at [15, 80] on link "Board" at bounding box center [20, 88] width 10 height 21
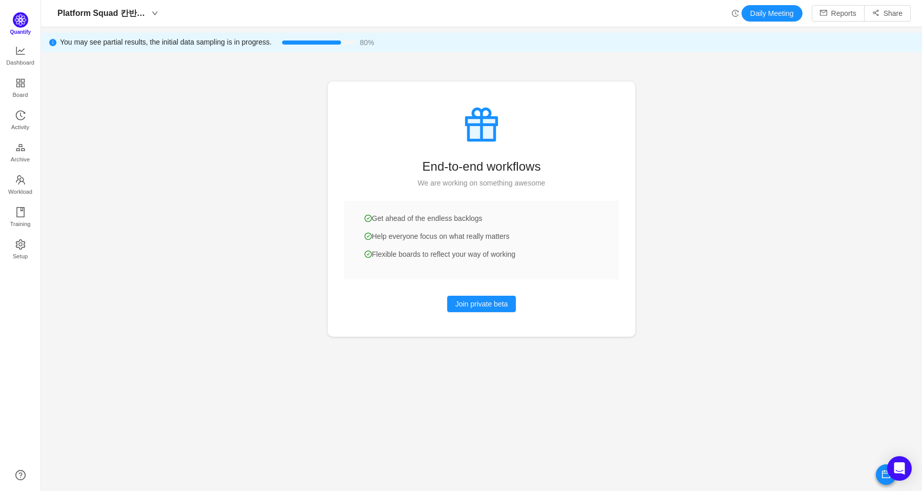
click at [25, 25] on img at bounding box center [20, 19] width 15 height 15
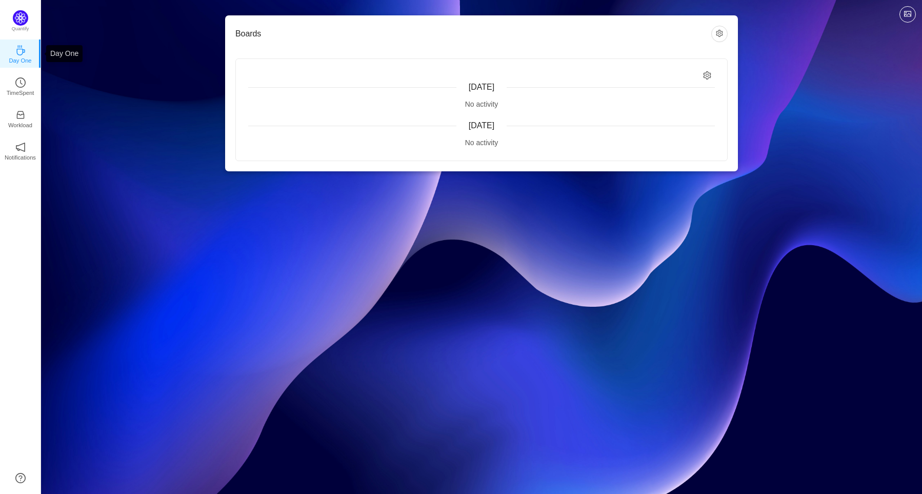
click at [22, 58] on link "Day One" at bounding box center [20, 53] width 10 height 10
click at [26, 101] on ul "Day One TimeSpent Workload Notifications About" at bounding box center [20, 109] width 40 height 144
click at [25, 95] on p "TimeSpent" at bounding box center [21, 92] width 28 height 9
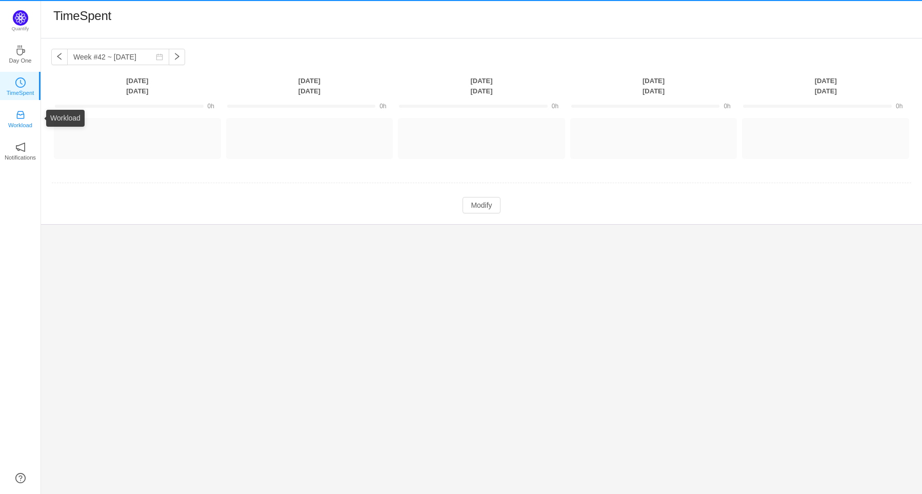
click at [26, 116] on link "Workload" at bounding box center [20, 118] width 10 height 10
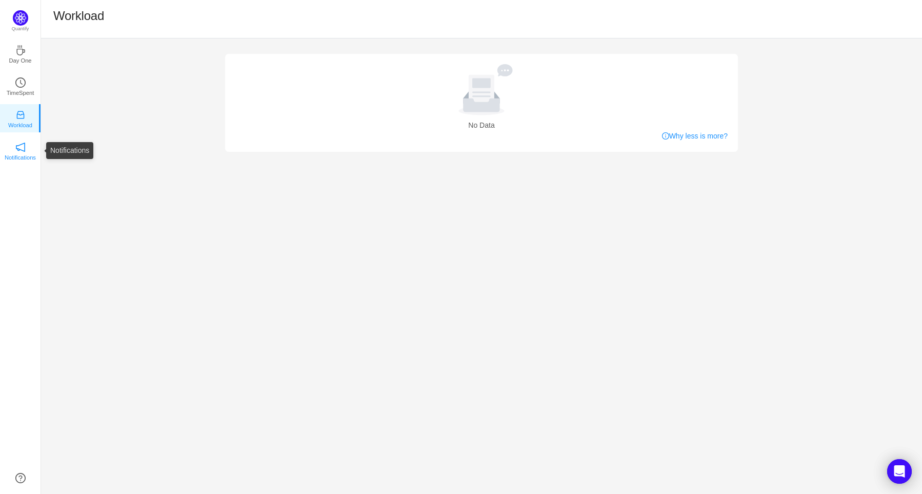
click at [28, 153] on p "Notifications" at bounding box center [20, 157] width 31 height 9
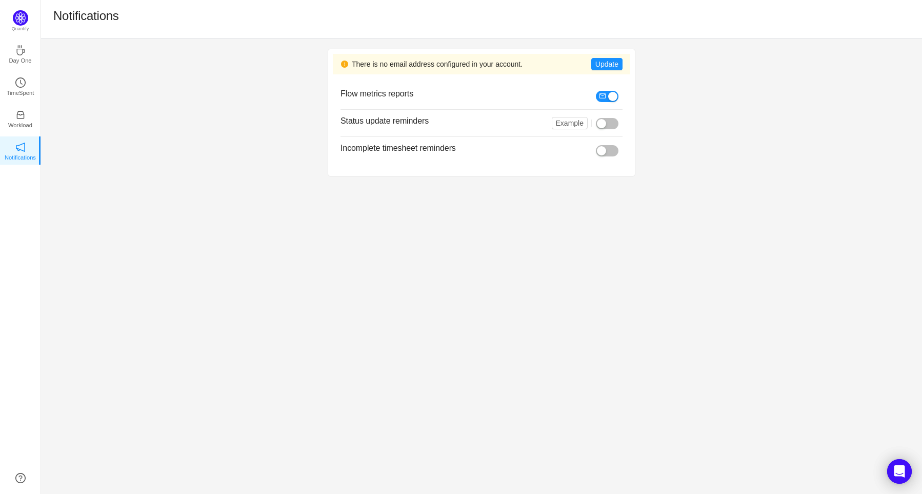
click at [171, 124] on div "There is no email address configured in your account. Update Flow metrics repor…" at bounding box center [481, 112] width 881 height 148
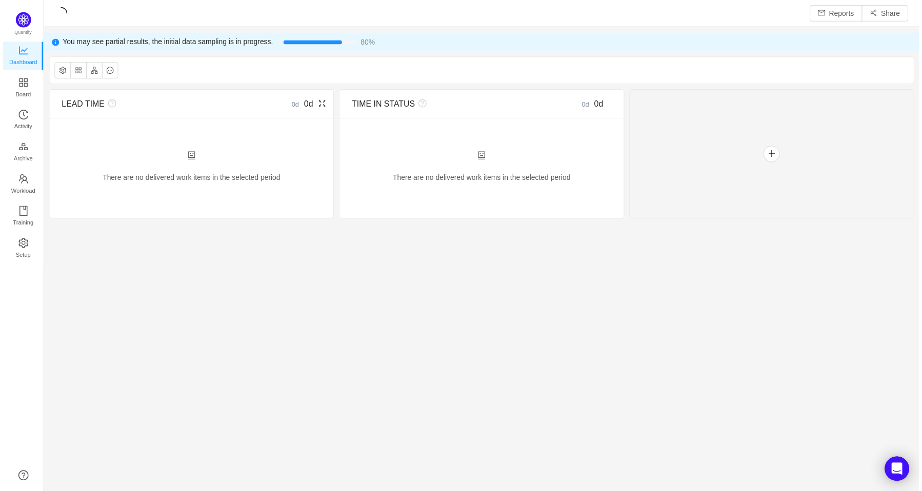
scroll to position [474, 855]
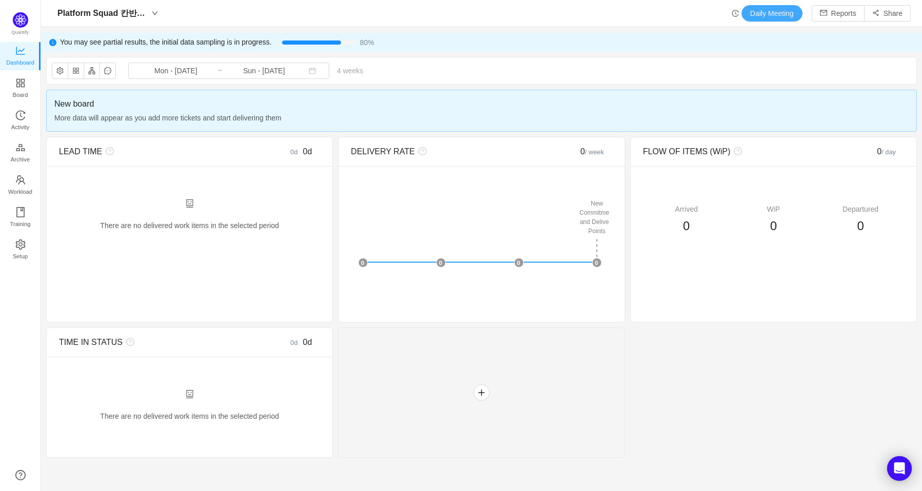
click at [780, 8] on button "Daily Meeting" at bounding box center [771, 13] width 61 height 16
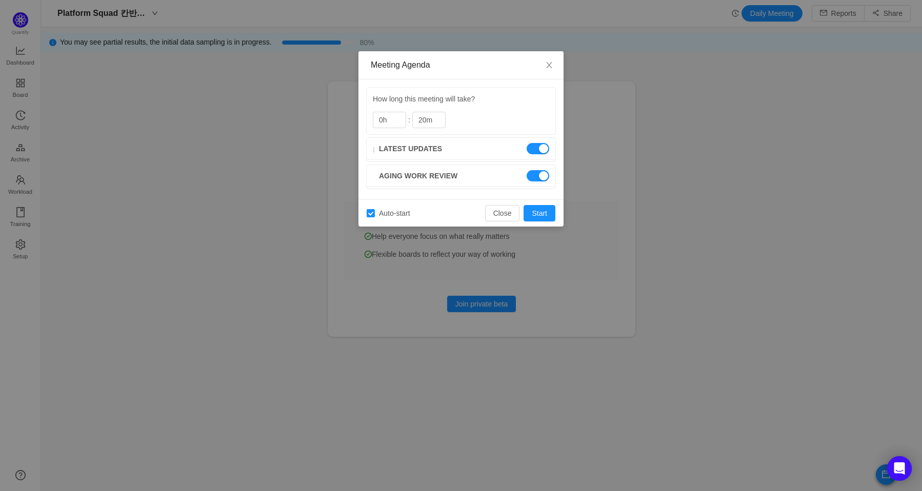
click at [462, 150] on div "Latest updates" at bounding box center [461, 149] width 189 height 22
click at [536, 212] on button "Start" at bounding box center [539, 213] width 32 height 16
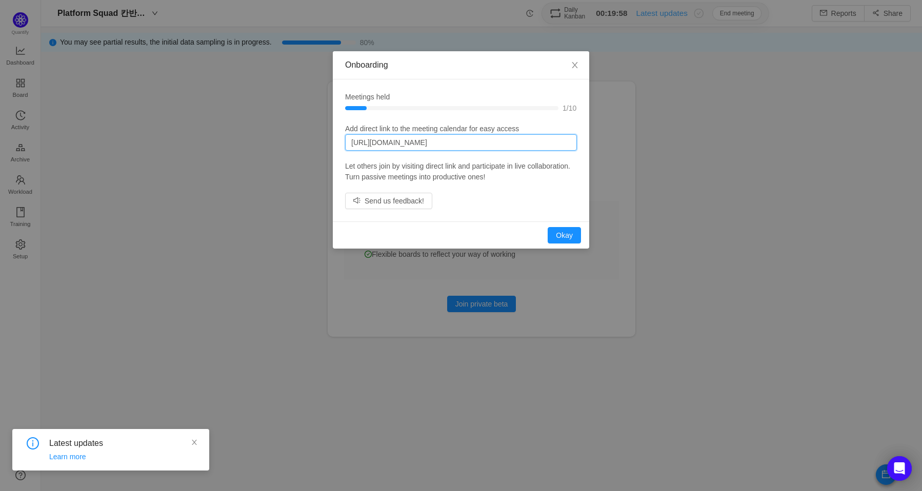
click at [467, 143] on input "[URL][DOMAIN_NAME]" at bounding box center [461, 142] width 232 height 16
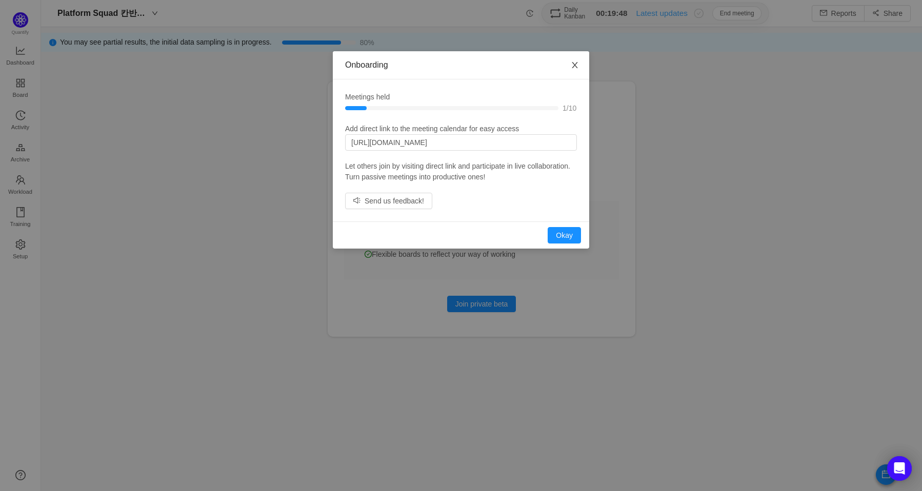
click at [579, 62] on span "Close" at bounding box center [574, 65] width 29 height 29
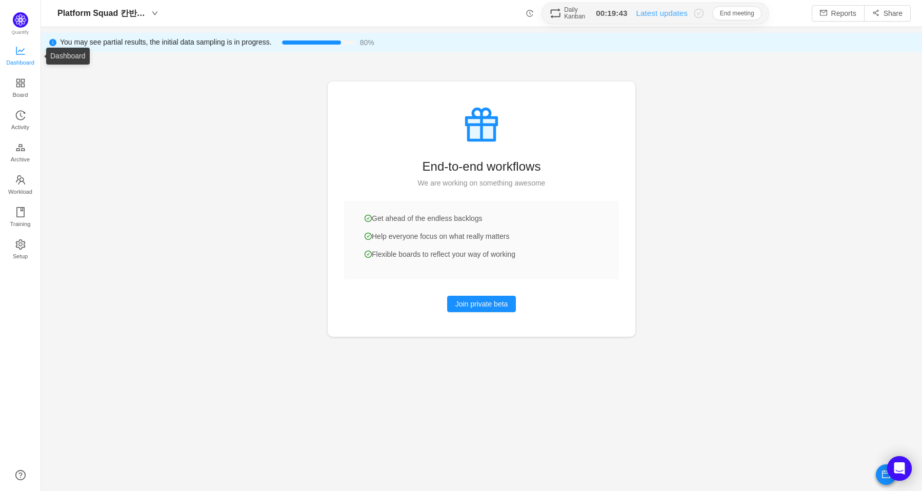
click at [16, 55] on span "Dashboard" at bounding box center [20, 62] width 28 height 21
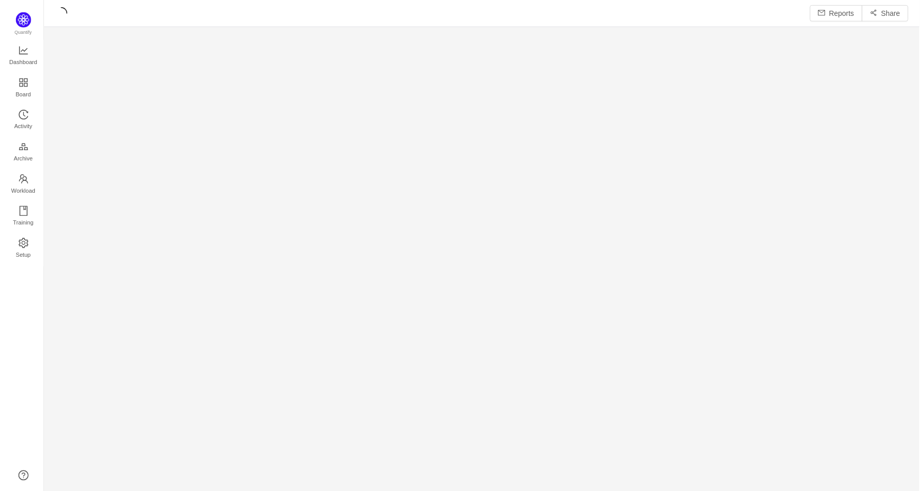
scroll to position [477, 855]
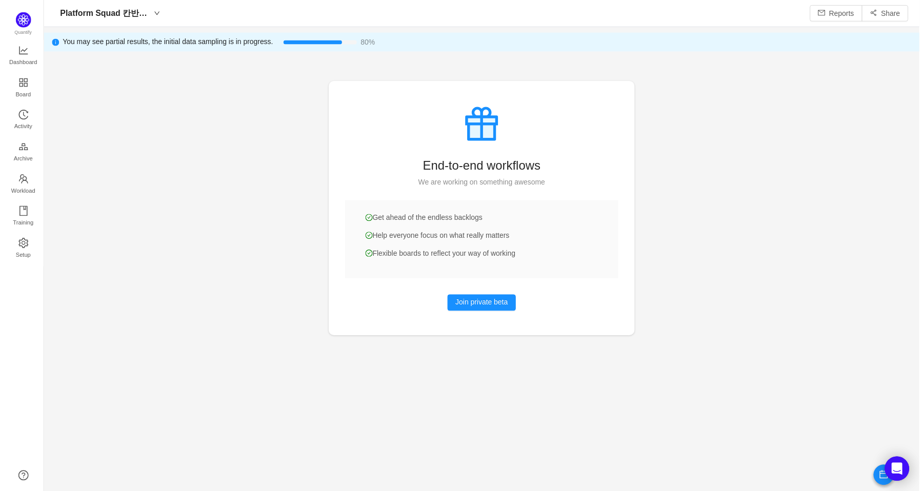
scroll to position [474, 855]
